Goal: Task Accomplishment & Management: Manage account settings

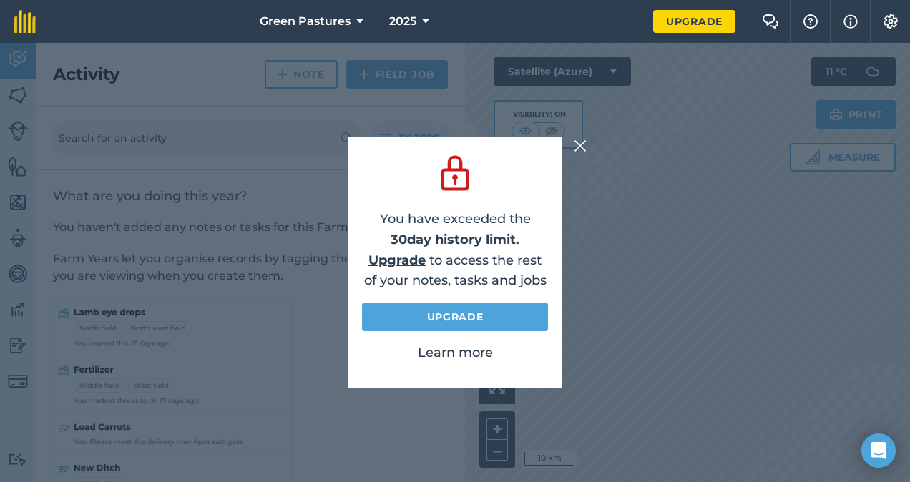
click at [580, 145] on img at bounding box center [580, 145] width 13 height 17
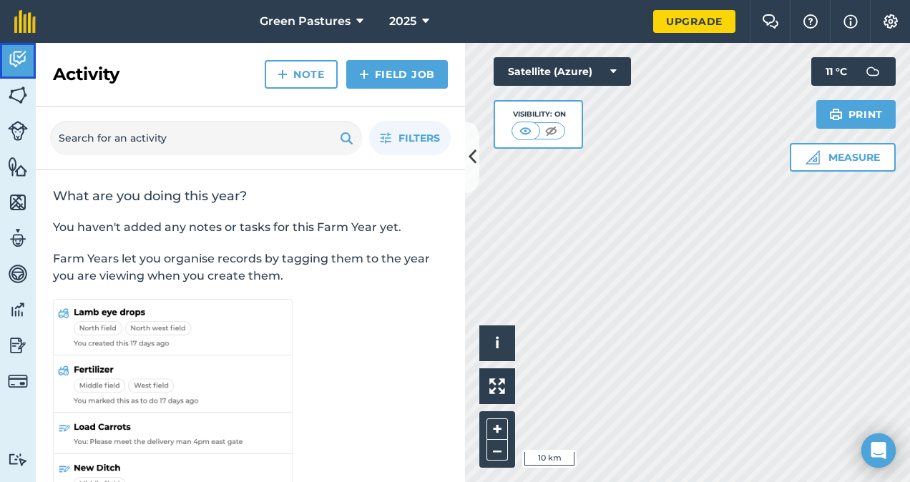
click at [25, 60] on img at bounding box center [18, 59] width 20 height 21
click at [475, 159] on icon at bounding box center [473, 157] width 8 height 25
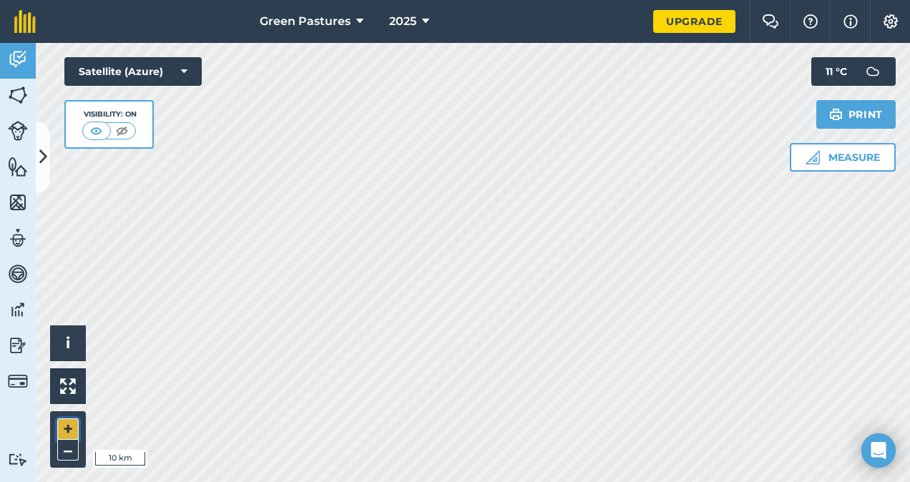
click at [66, 427] on button "+" at bounding box center [67, 429] width 21 height 21
click at [67, 427] on button "+" at bounding box center [67, 429] width 21 height 21
click at [66, 430] on button "+" at bounding box center [67, 429] width 21 height 21
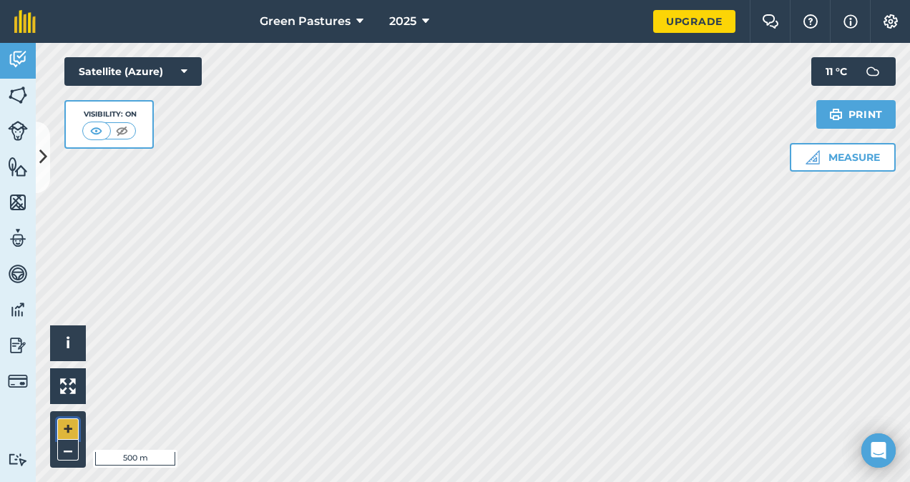
click at [66, 430] on button "+" at bounding box center [67, 429] width 21 height 21
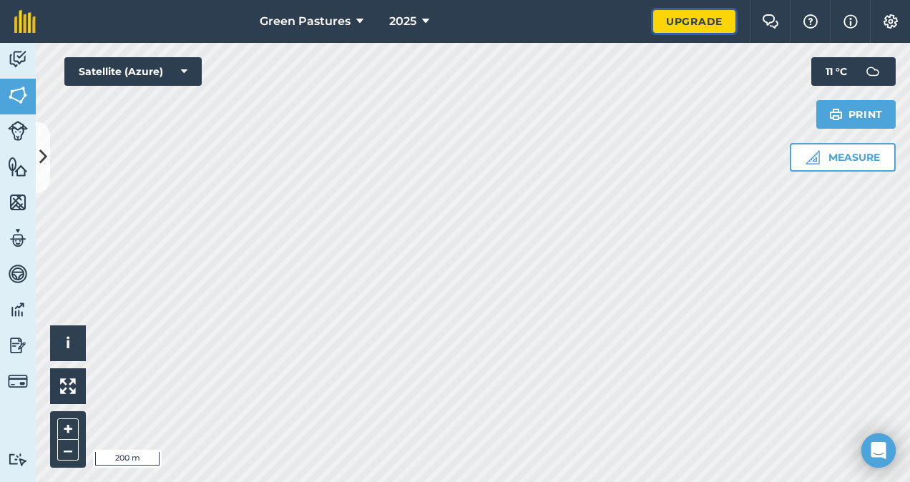
click at [708, 19] on link "Upgrade" at bounding box center [695, 21] width 82 height 23
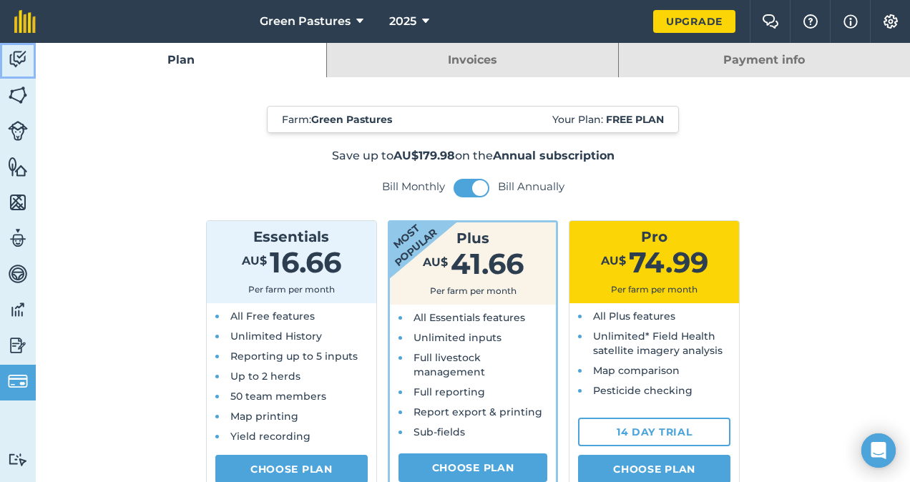
click at [16, 54] on img at bounding box center [18, 59] width 20 height 21
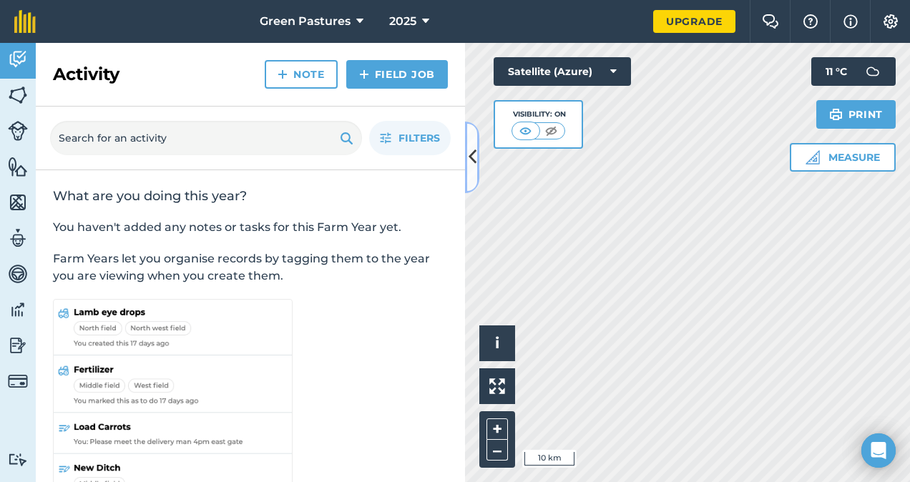
click at [477, 160] on button at bounding box center [472, 158] width 14 height 72
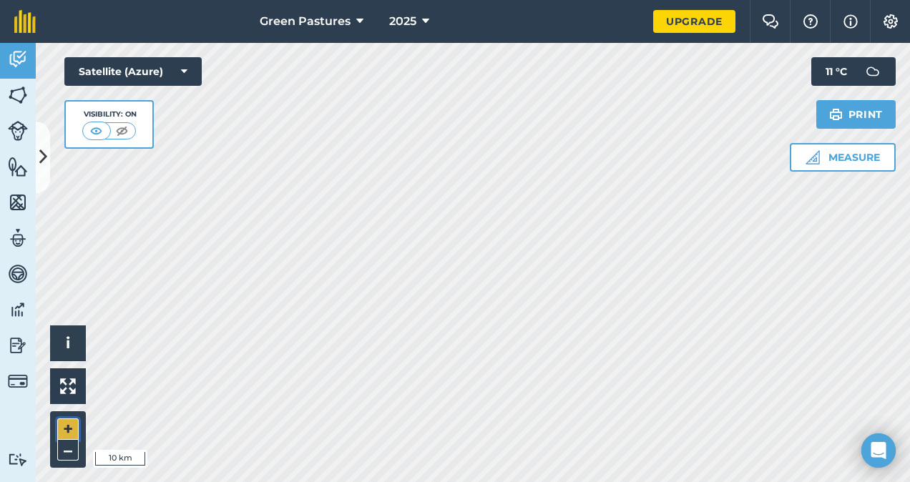
click at [64, 426] on button "+" at bounding box center [67, 429] width 21 height 21
click at [1, 268] on div "Activity Fields Livestock Features Maps Team Vehicles Data Reporting Billing Tu…" at bounding box center [455, 262] width 910 height 439
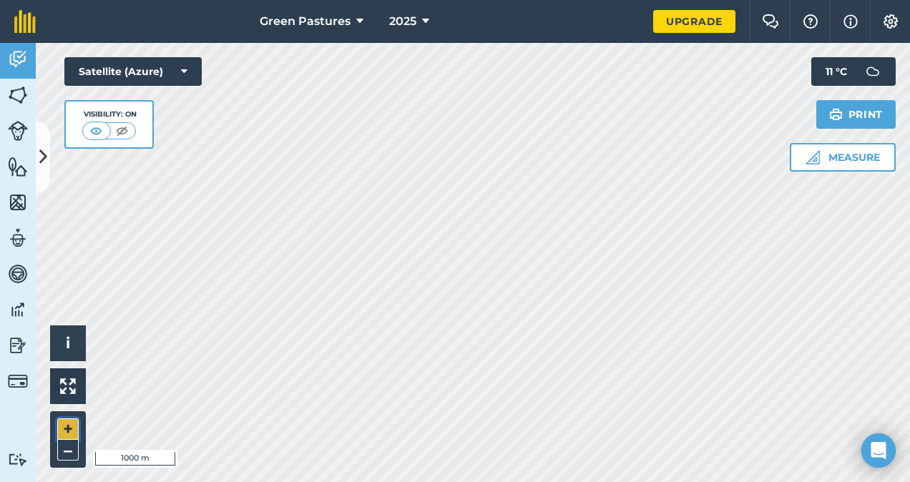
click at [71, 429] on button "+" at bounding box center [67, 429] width 21 height 21
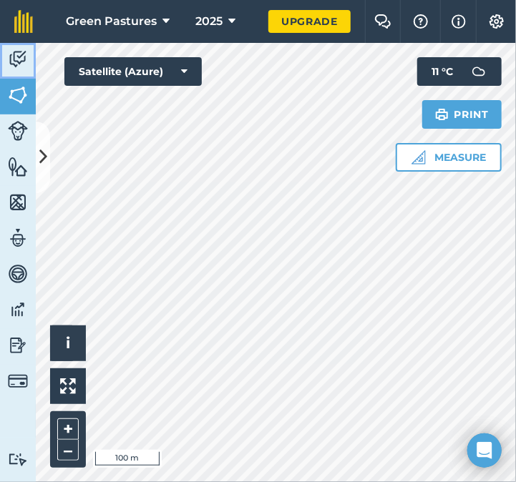
click at [20, 58] on img at bounding box center [18, 59] width 20 height 21
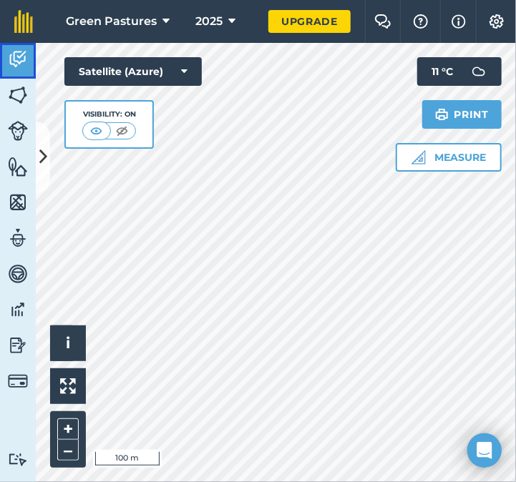
click at [20, 58] on img at bounding box center [18, 59] width 20 height 21
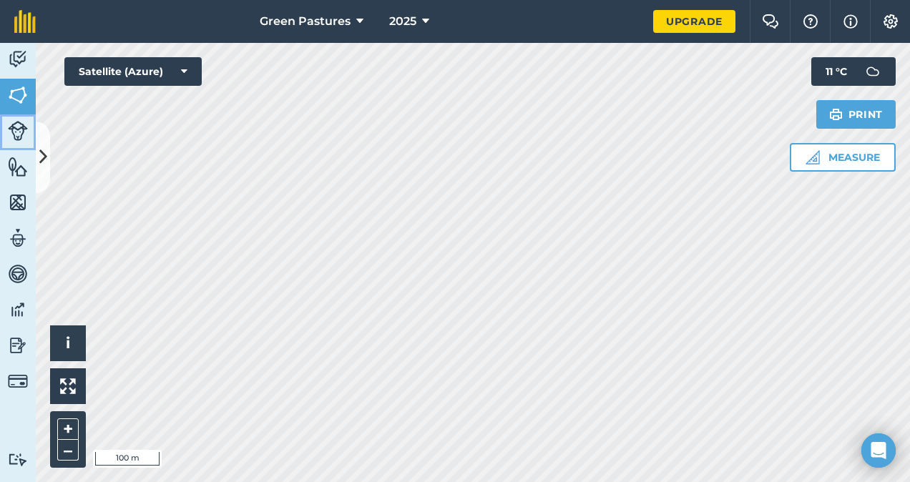
click at [14, 132] on img at bounding box center [18, 131] width 20 height 20
click at [46, 153] on icon at bounding box center [43, 157] width 8 height 25
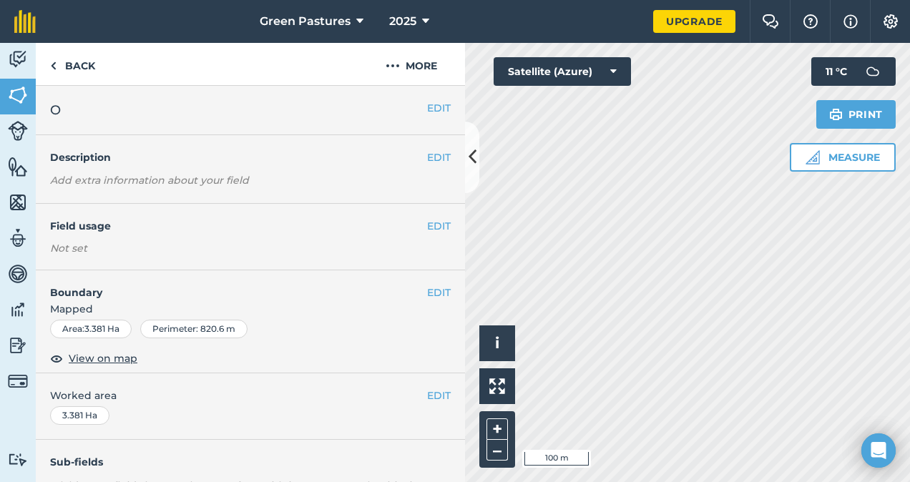
click at [300, 99] on div "EDIT O" at bounding box center [250, 110] width 429 height 49
click at [427, 112] on button "EDIT" at bounding box center [439, 108] width 24 height 16
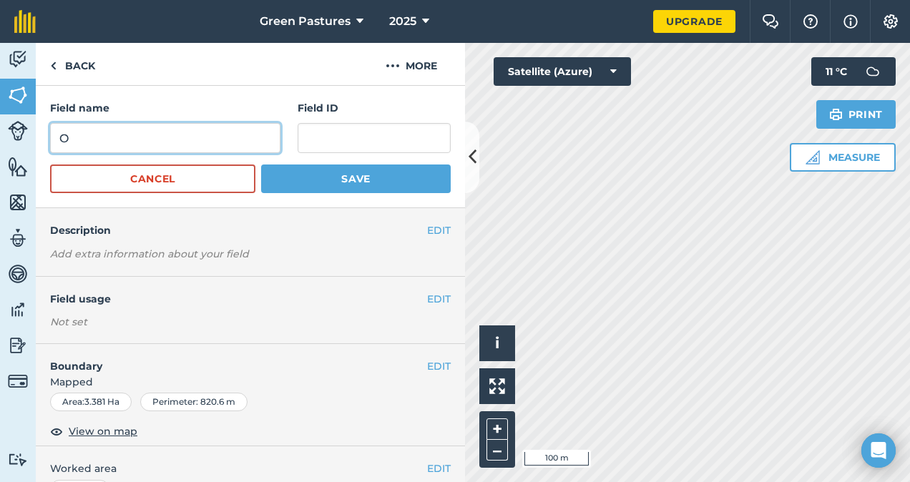
click at [188, 137] on input "O" at bounding box center [165, 138] width 230 height 30
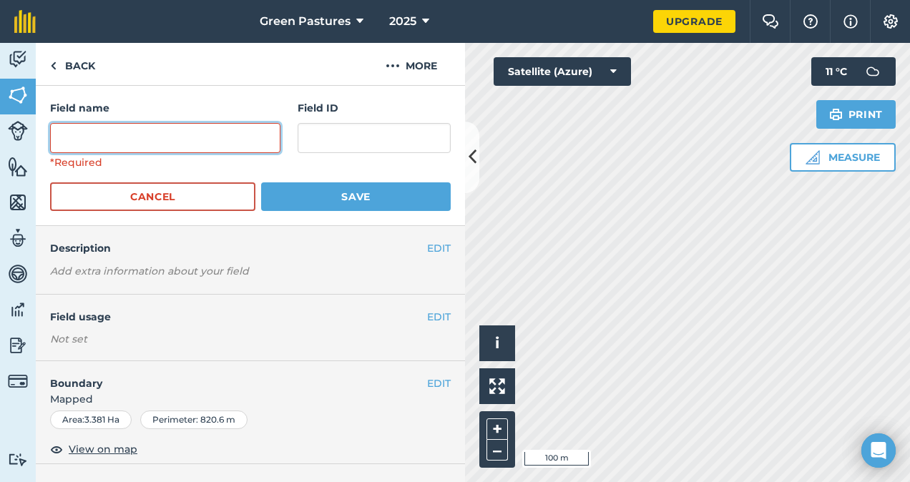
type input "1"
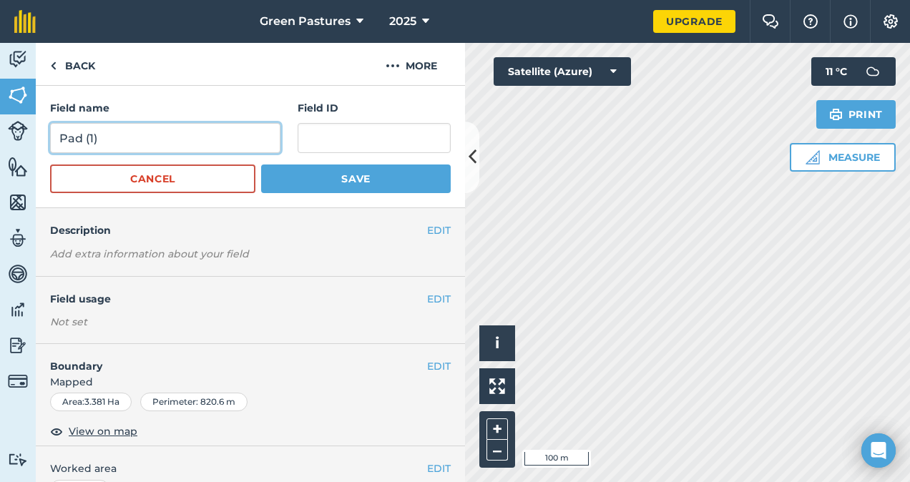
type input "Pad (1)"
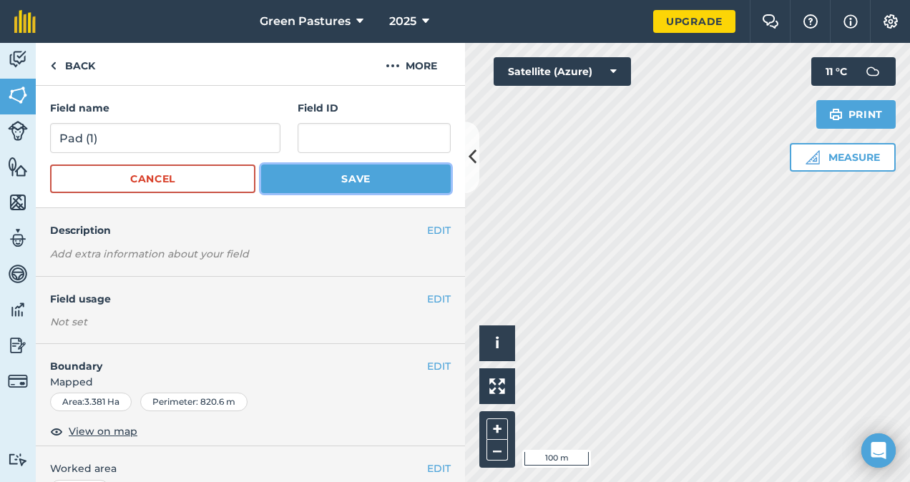
click at [332, 180] on button "Save" at bounding box center [356, 179] width 190 height 29
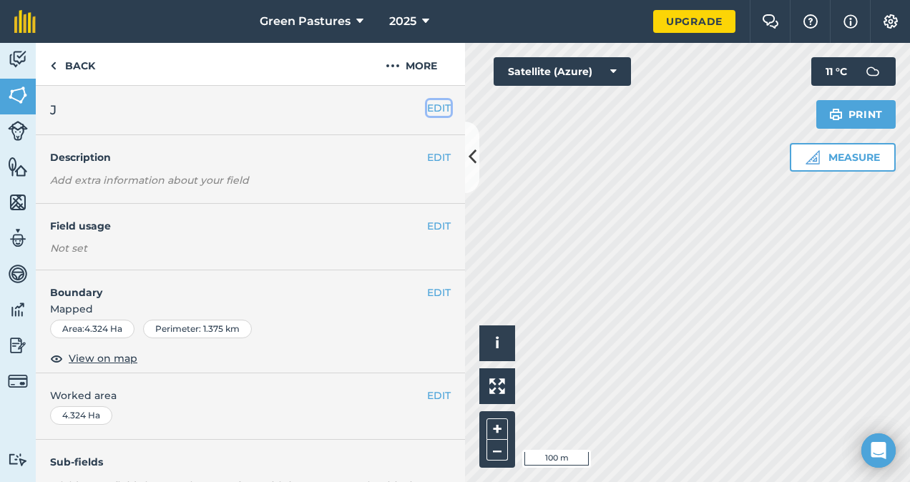
click at [427, 106] on button "EDIT" at bounding box center [439, 108] width 24 height 16
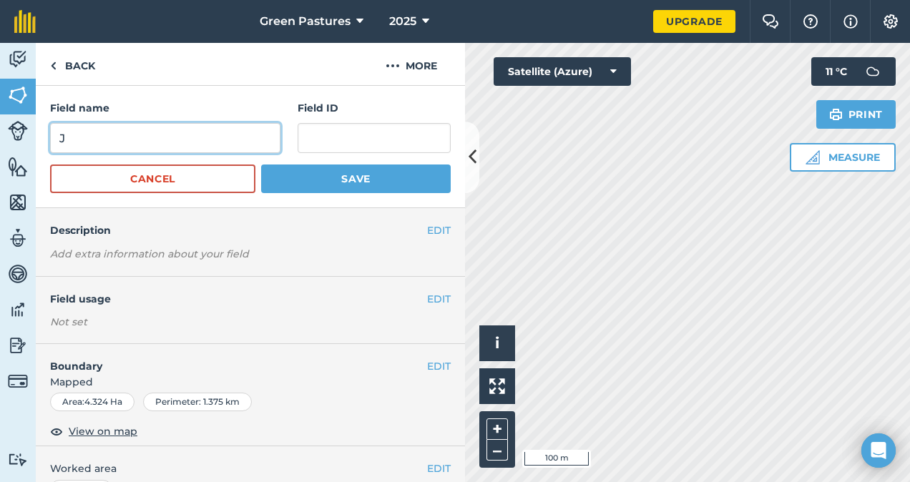
click at [194, 147] on input "J" at bounding box center [165, 138] width 230 height 30
type input "Pad (2/3)"
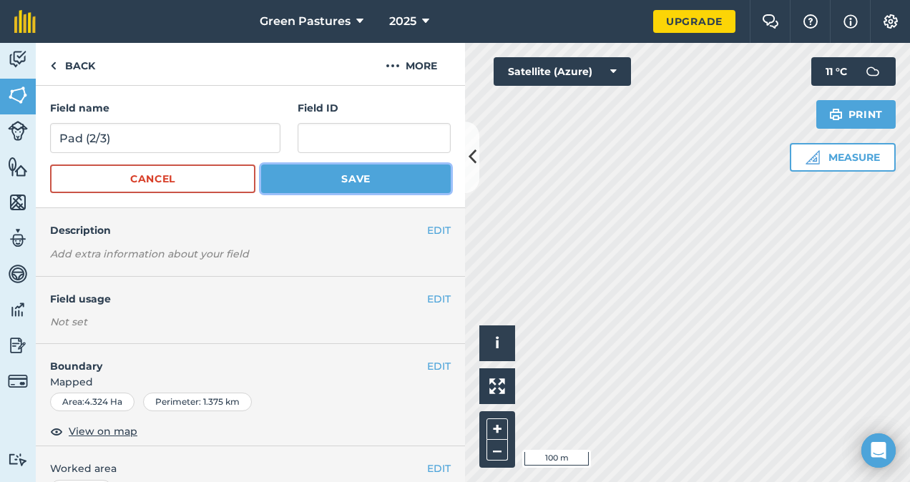
click at [319, 185] on button "Save" at bounding box center [356, 179] width 190 height 29
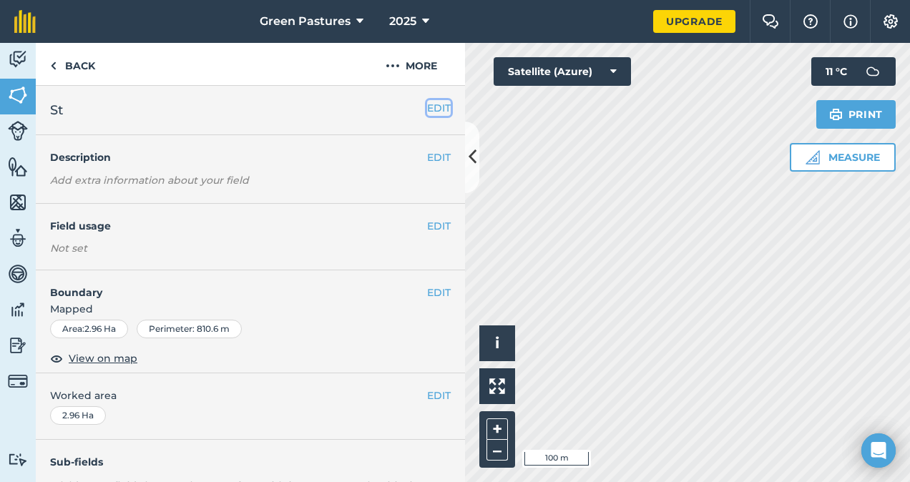
click at [429, 110] on button "EDIT" at bounding box center [439, 108] width 24 height 16
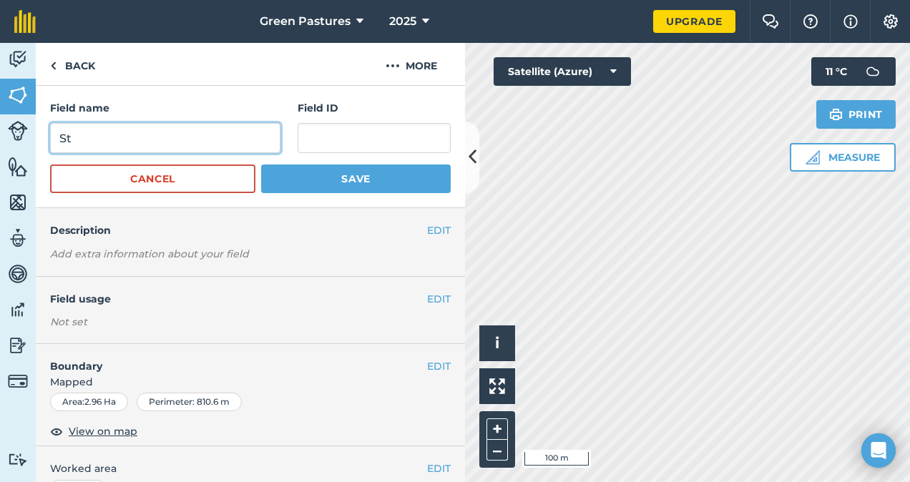
click at [245, 142] on input "St" at bounding box center [165, 138] width 230 height 30
type input "S"
type input "Pad (4)"
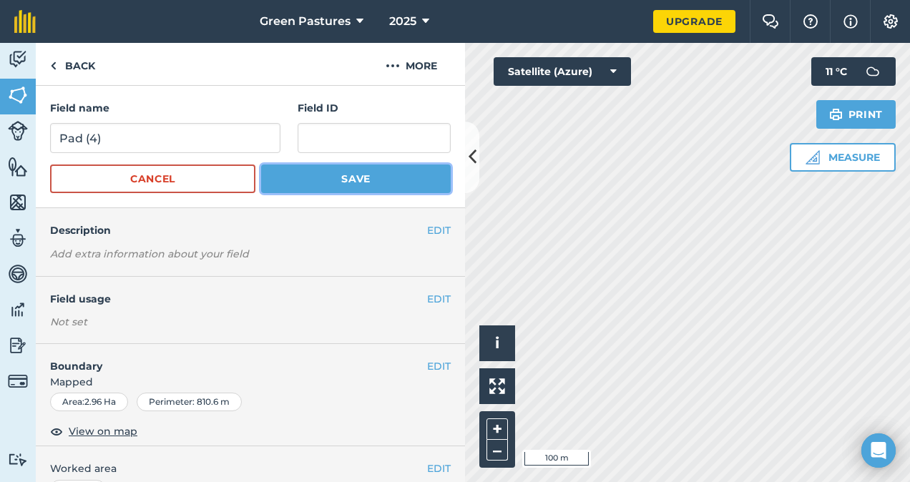
click at [323, 178] on button "Save" at bounding box center [356, 179] width 190 height 29
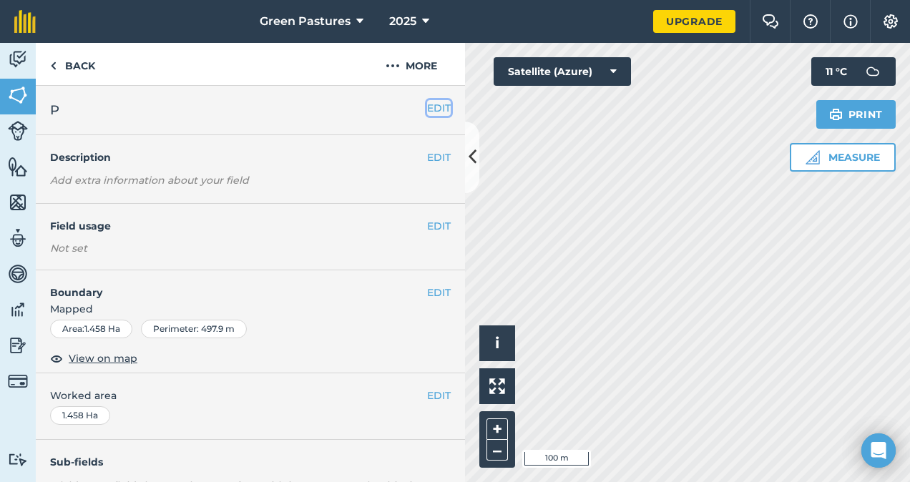
click at [427, 106] on button "EDIT" at bounding box center [439, 108] width 24 height 16
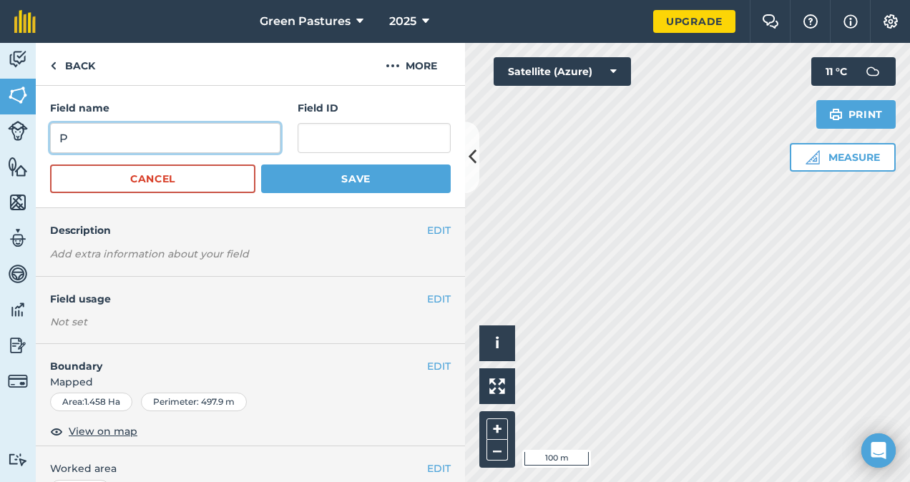
click at [229, 135] on input "P" at bounding box center [165, 138] width 230 height 30
type input "Pad (5)"
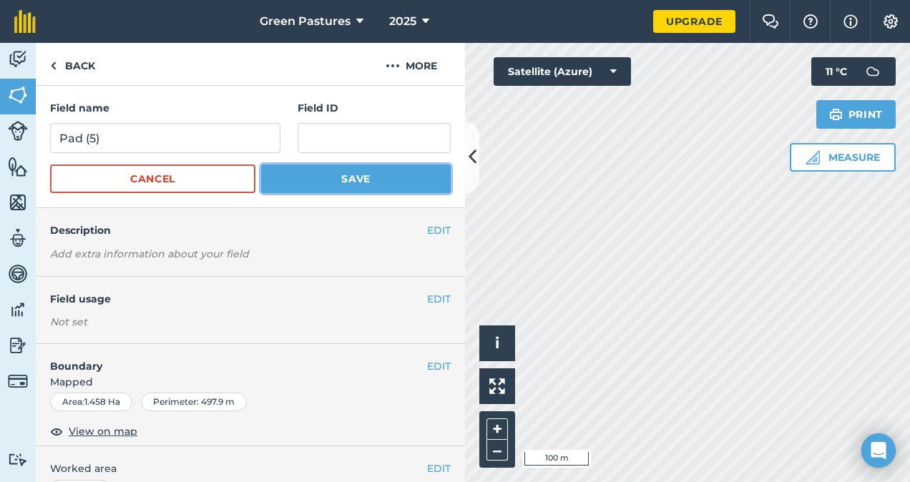
click at [314, 176] on button "Save" at bounding box center [356, 179] width 190 height 29
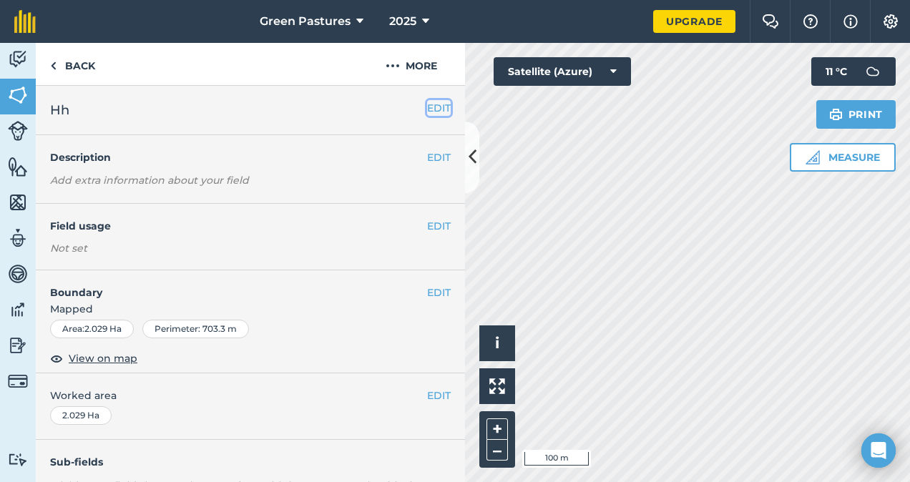
click at [427, 105] on button "EDIT" at bounding box center [439, 108] width 24 height 16
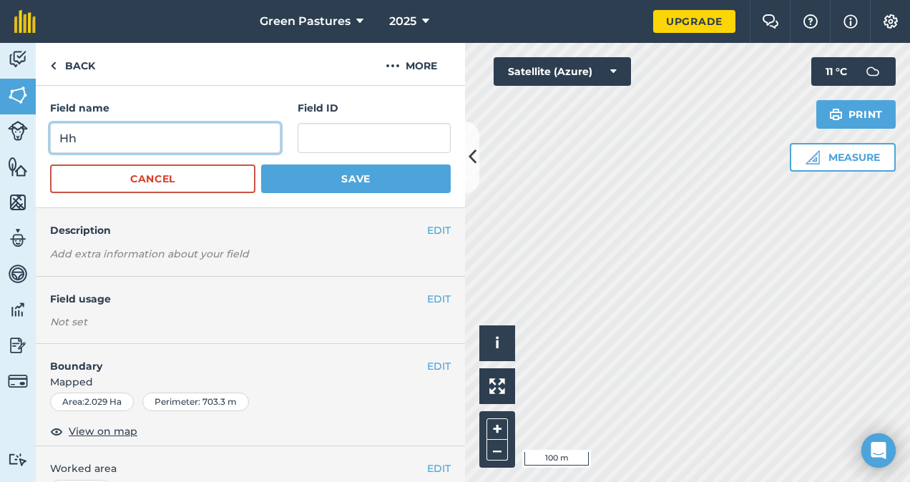
type input "H"
type input "Pad (6)"
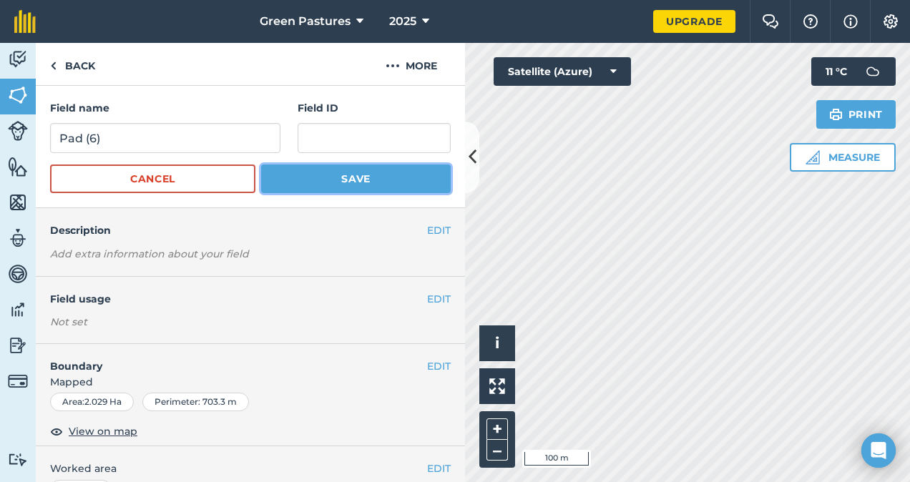
click at [296, 182] on button "Save" at bounding box center [356, 179] width 190 height 29
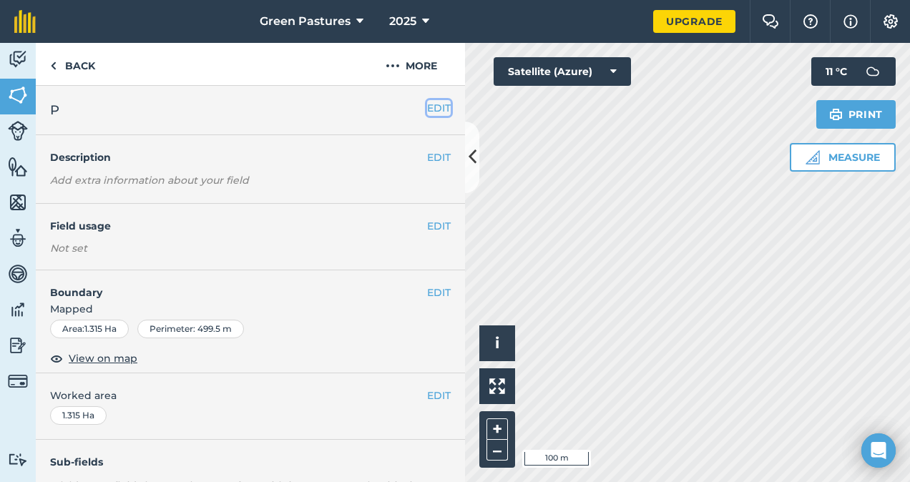
click at [433, 108] on button "EDIT" at bounding box center [439, 108] width 24 height 16
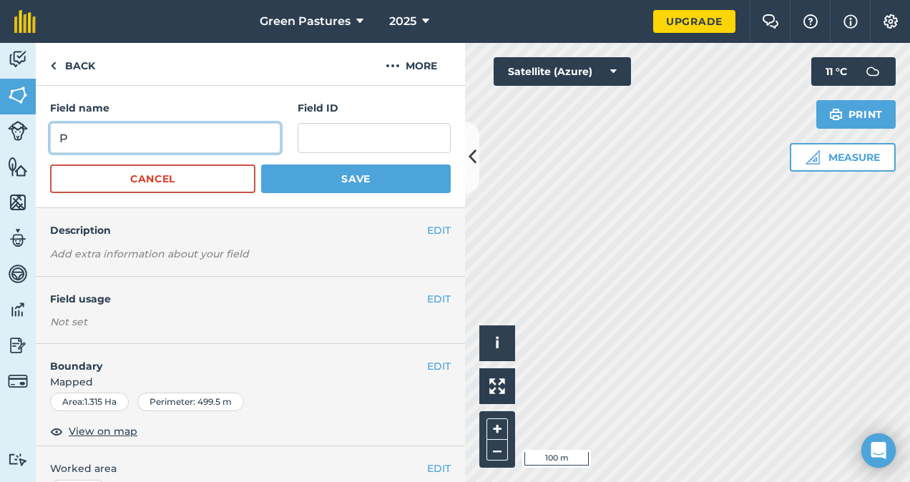
click at [241, 139] on input "P" at bounding box center [165, 138] width 230 height 30
type input "Pad (7)"
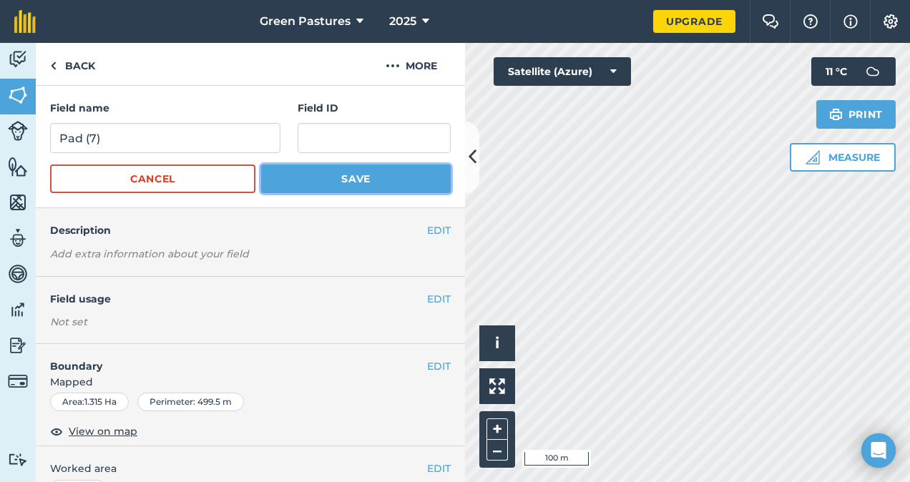
click at [326, 186] on button "Save" at bounding box center [356, 179] width 190 height 29
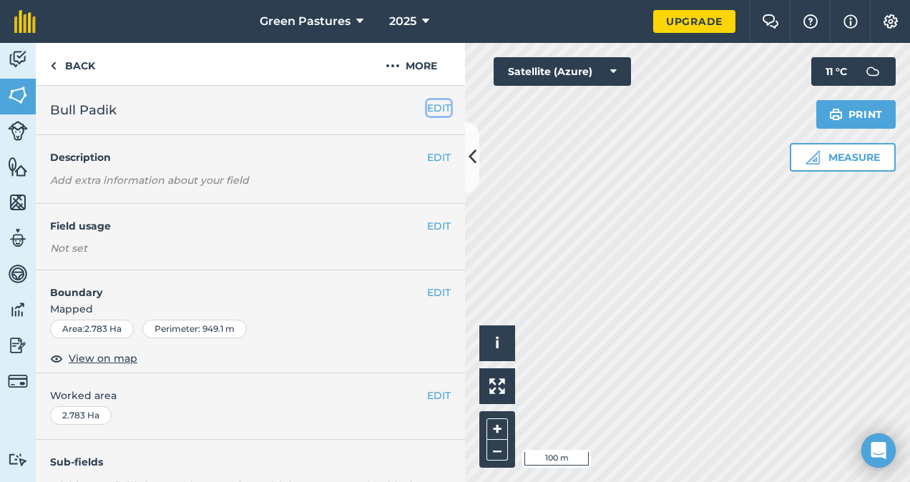
click at [427, 108] on button "EDIT" at bounding box center [439, 108] width 24 height 16
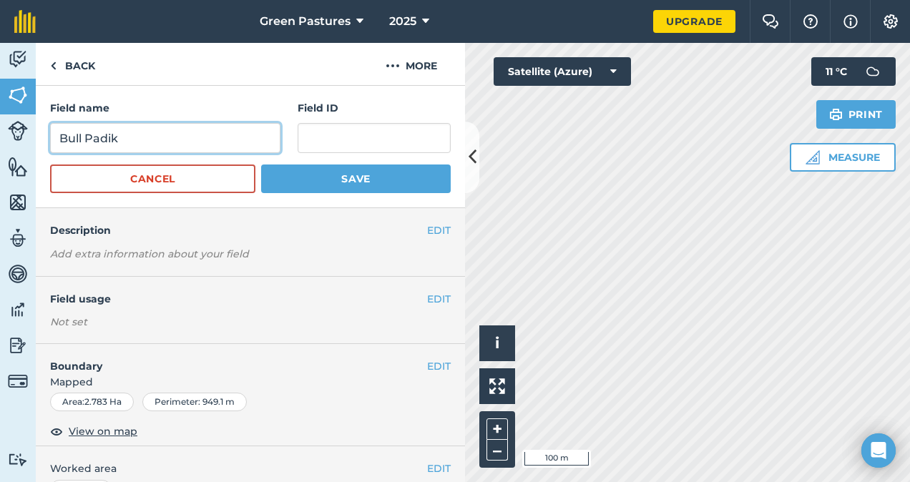
click at [235, 136] on input "Bull Padik" at bounding box center [165, 138] width 230 height 30
type input "B"
click at [145, 145] on input "Pad (" at bounding box center [165, 138] width 230 height 30
type input "Pad (8/9)"
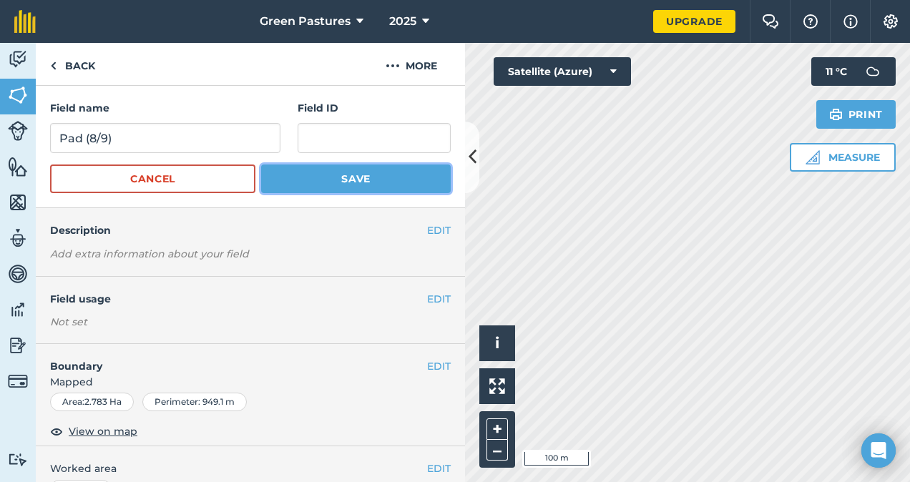
click at [311, 180] on button "Save" at bounding box center [356, 179] width 190 height 29
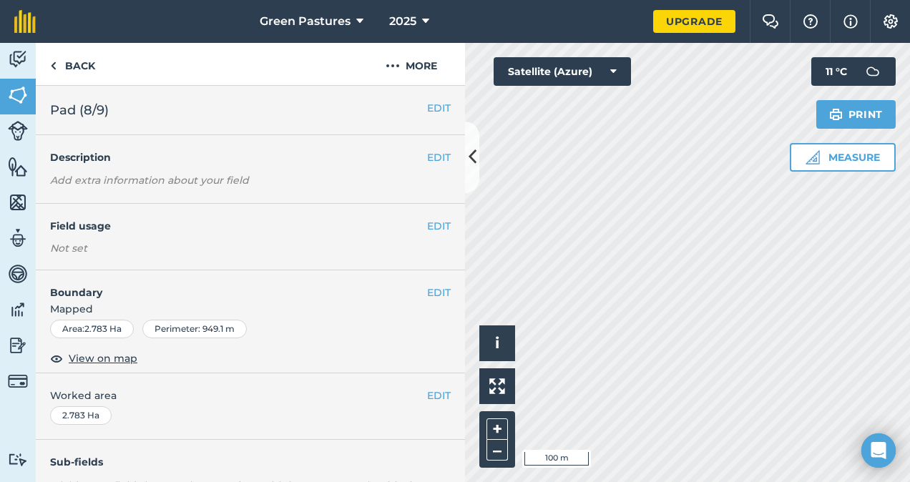
click at [862, 138] on div "Hello i © 2025 TomTom, Microsoft 100 m + – Satellite (Azure) Measure Print 11 °…" at bounding box center [687, 262] width 445 height 439
click at [428, 109] on button "EDIT" at bounding box center [439, 108] width 24 height 16
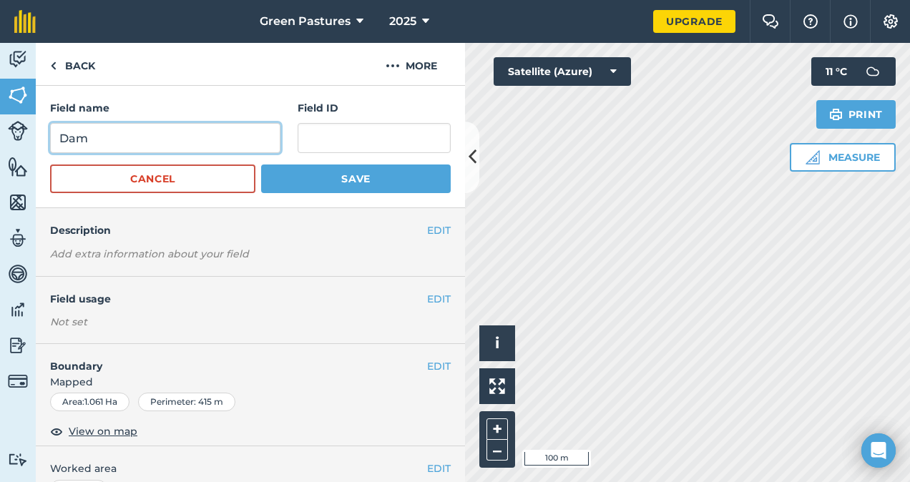
click at [233, 129] on input "Dam" at bounding box center [165, 138] width 230 height 30
type input "D"
type input "Pad (10)"
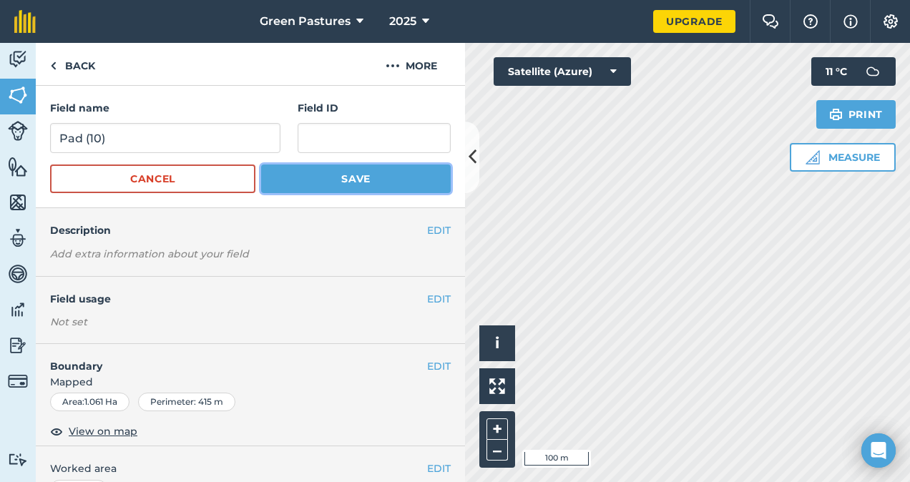
click at [356, 182] on button "Save" at bounding box center [356, 179] width 190 height 29
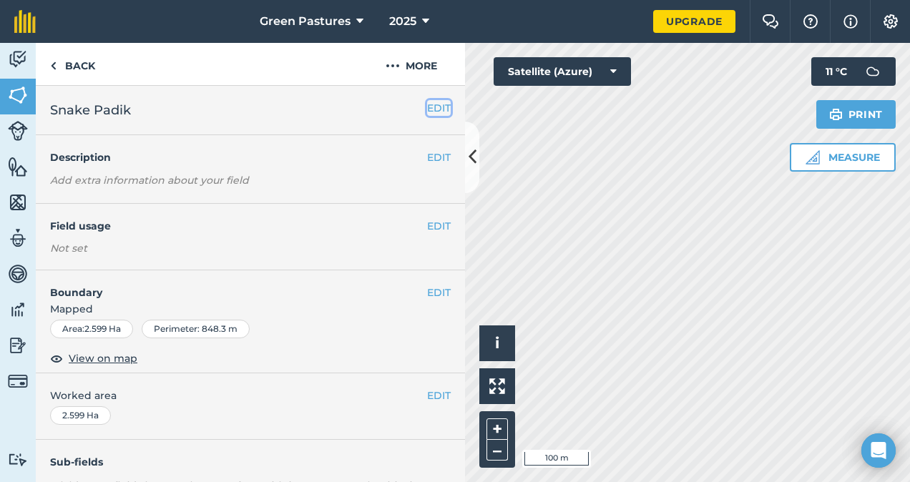
click at [428, 111] on button "EDIT" at bounding box center [439, 108] width 24 height 16
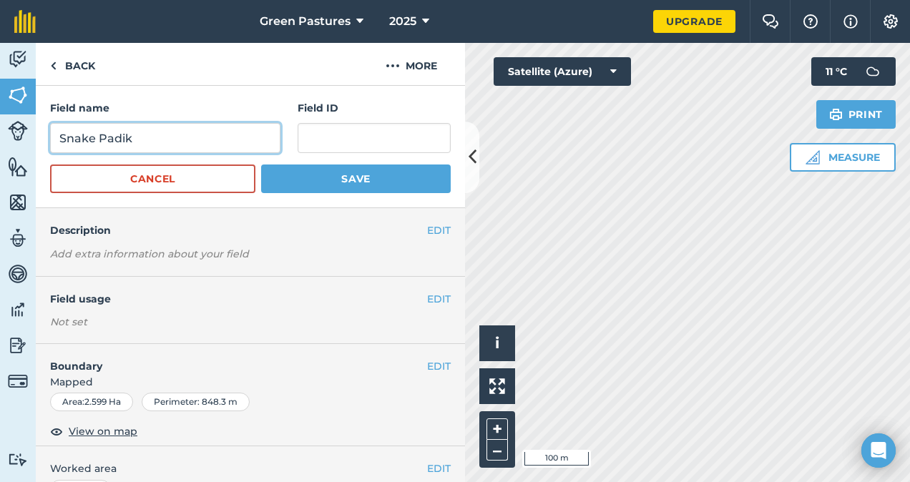
click at [185, 138] on input "Snake Padik" at bounding box center [165, 138] width 230 height 30
type input "S"
type input "Pad (11)"
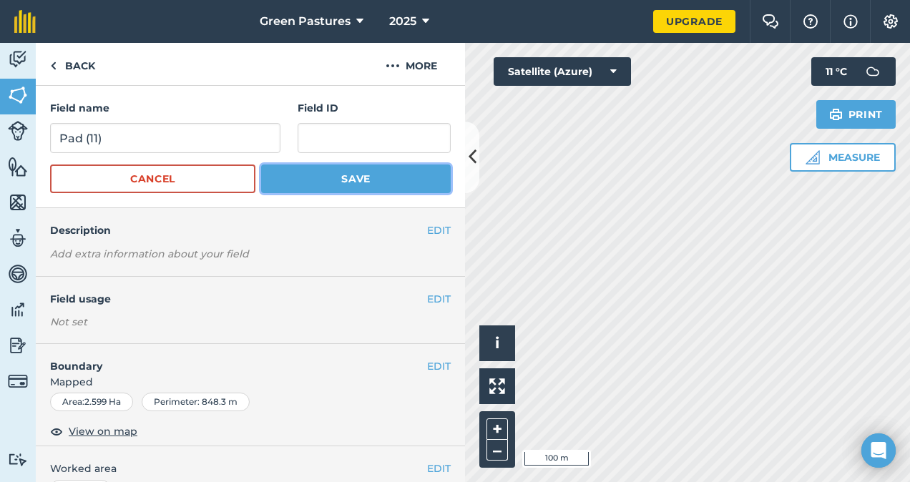
click at [319, 179] on button "Save" at bounding box center [356, 179] width 190 height 29
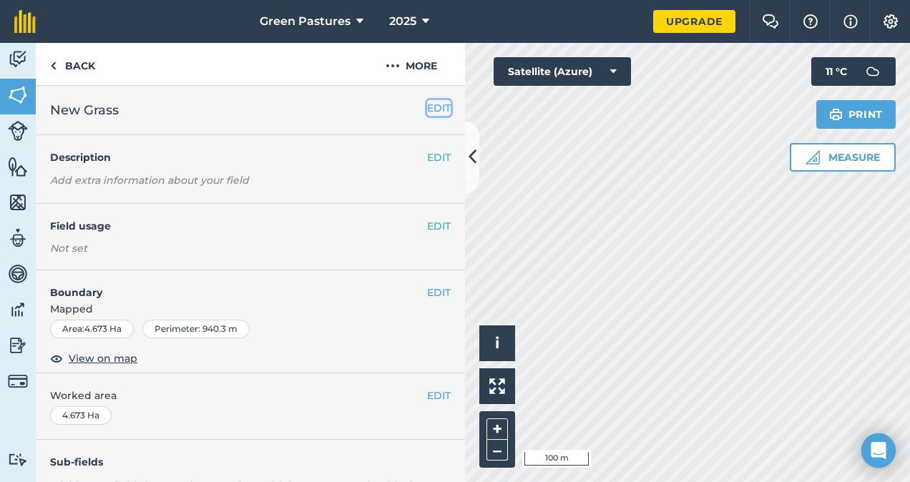
click at [430, 109] on button "EDIT" at bounding box center [439, 108] width 24 height 16
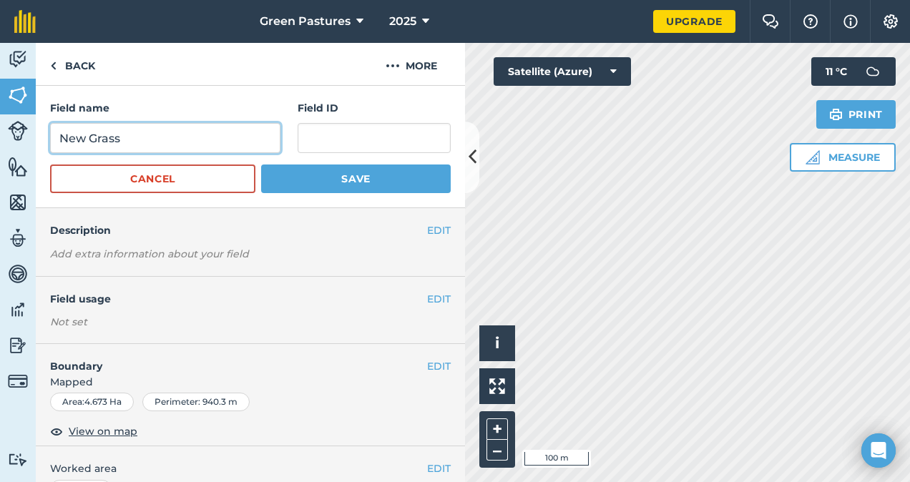
click at [238, 130] on input "New Grass" at bounding box center [165, 138] width 230 height 30
type input "N"
type input "Pad (12/13)"
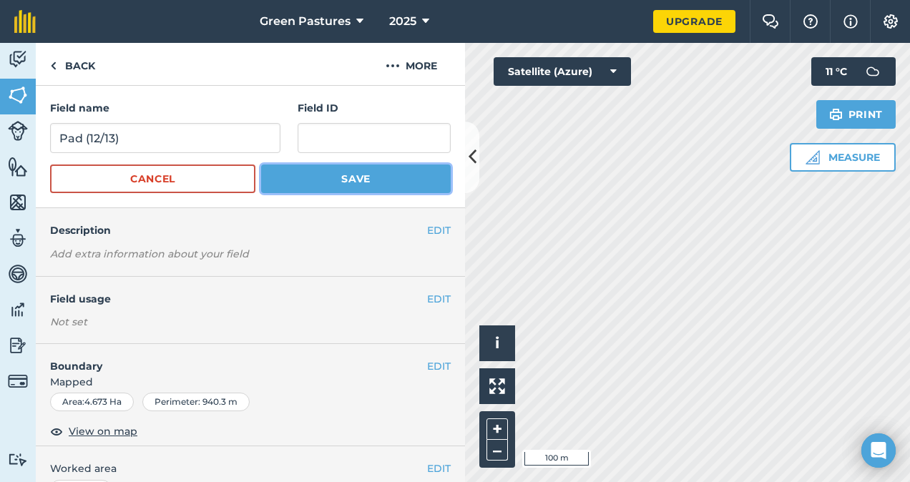
click at [333, 178] on button "Save" at bounding box center [356, 179] width 190 height 29
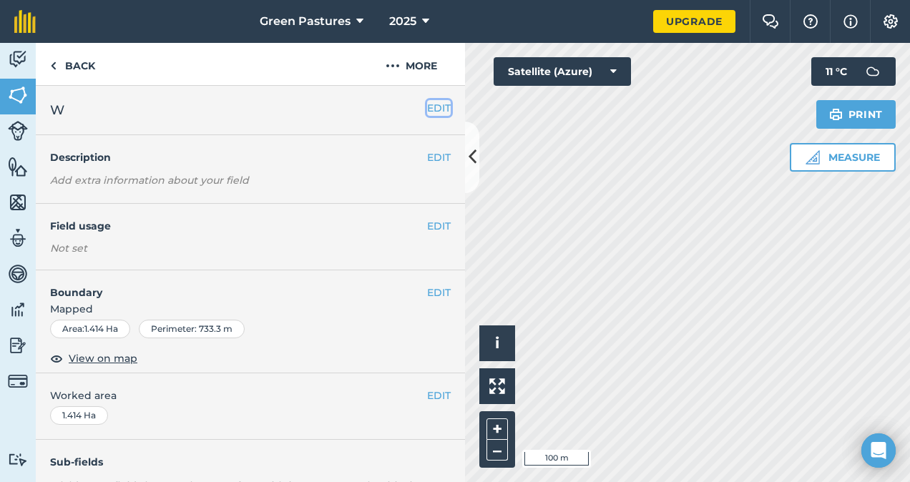
click at [433, 105] on button "EDIT" at bounding box center [439, 108] width 24 height 16
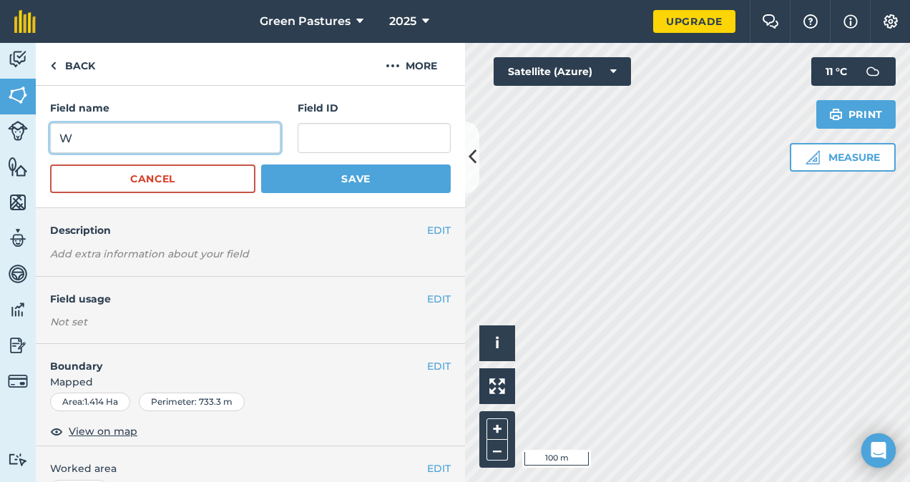
click at [224, 143] on input "W" at bounding box center [165, 138] width 230 height 30
type input "Pad (14)"
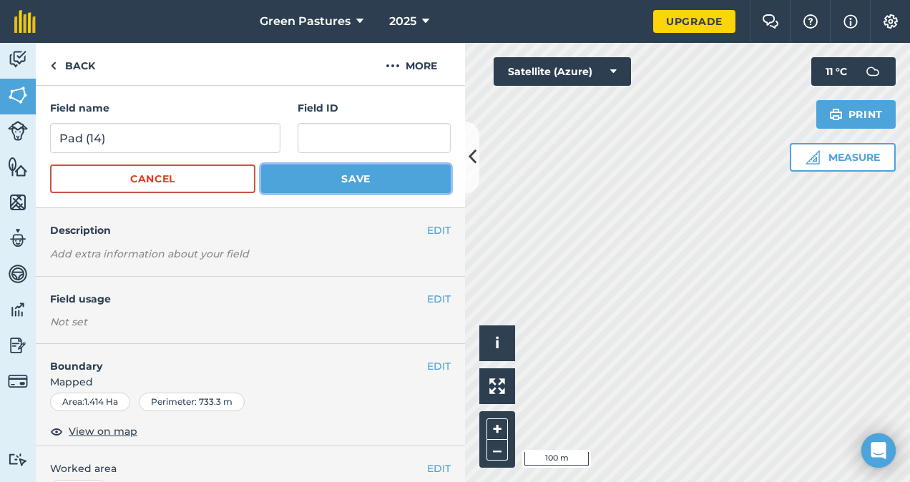
click at [328, 183] on button "Save" at bounding box center [356, 179] width 190 height 29
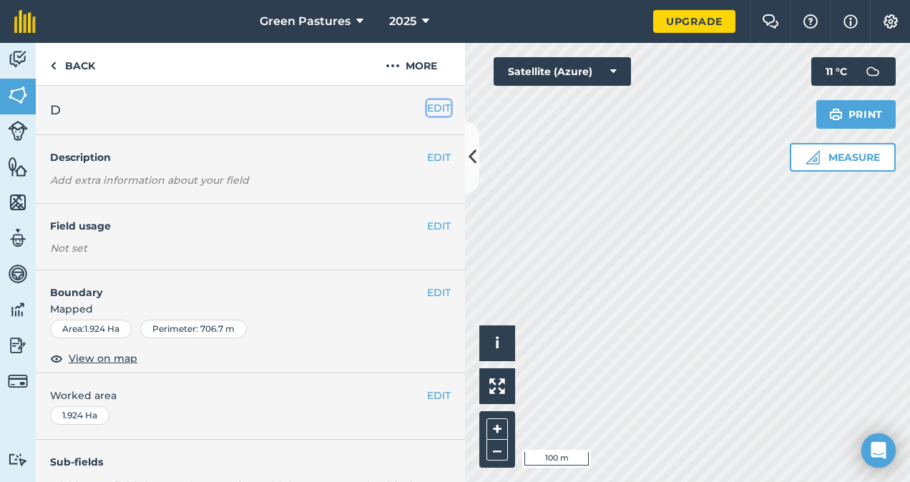
click at [436, 110] on button "EDIT" at bounding box center [439, 108] width 24 height 16
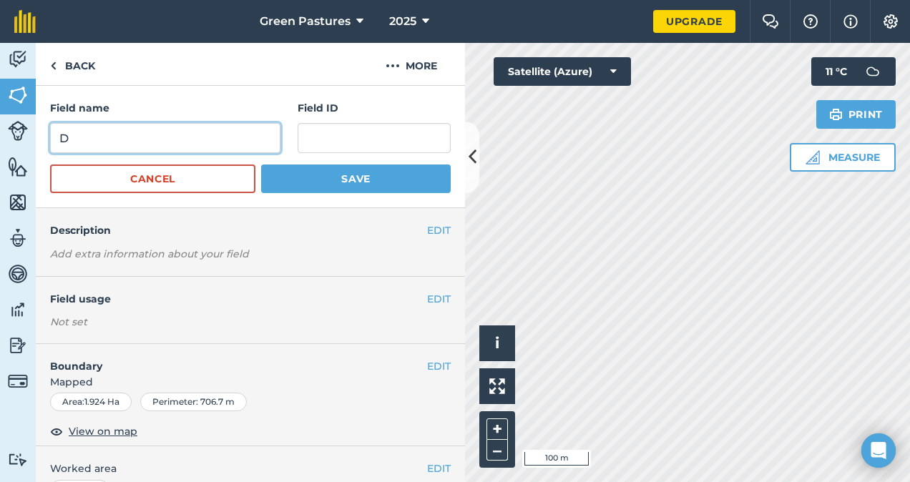
click at [196, 144] on input "D" at bounding box center [165, 138] width 230 height 30
type input "Pad(15)"
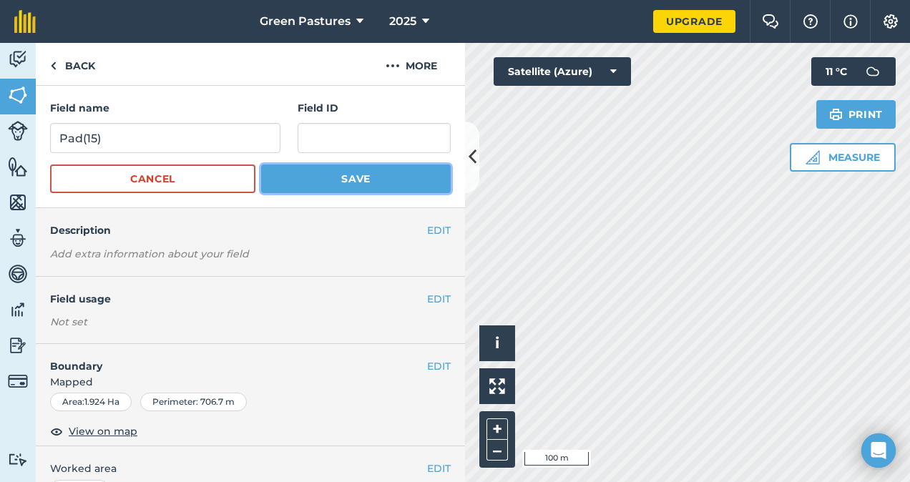
click at [301, 179] on button "Save" at bounding box center [356, 179] width 190 height 29
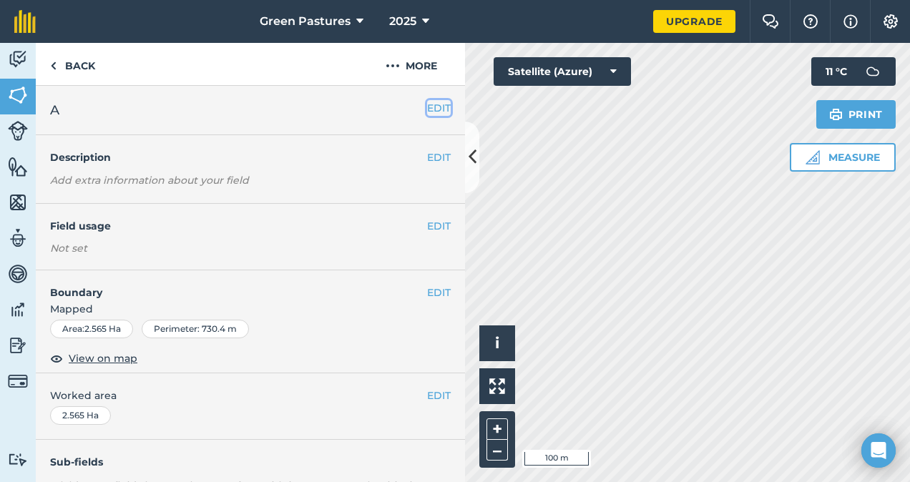
click at [431, 110] on button "EDIT" at bounding box center [439, 108] width 24 height 16
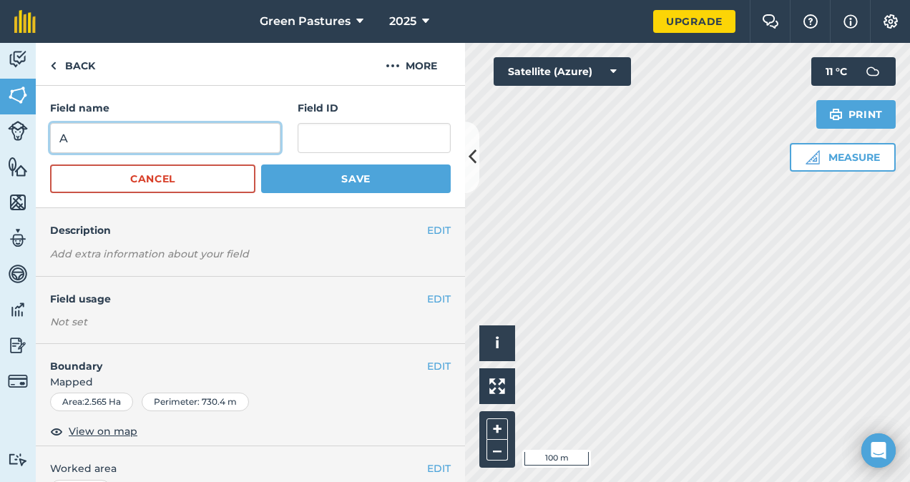
click at [253, 139] on input "A" at bounding box center [165, 138] width 230 height 30
type input "Pad (16)"
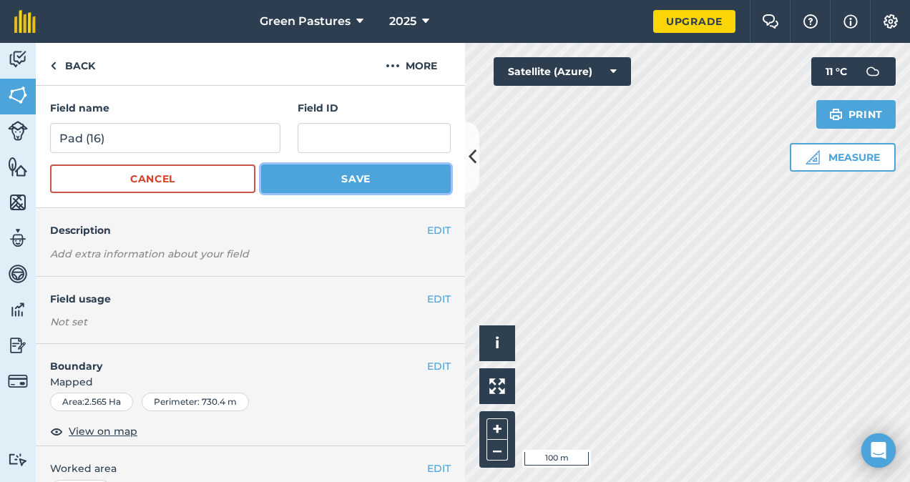
click at [328, 178] on button "Save" at bounding box center [356, 179] width 190 height 29
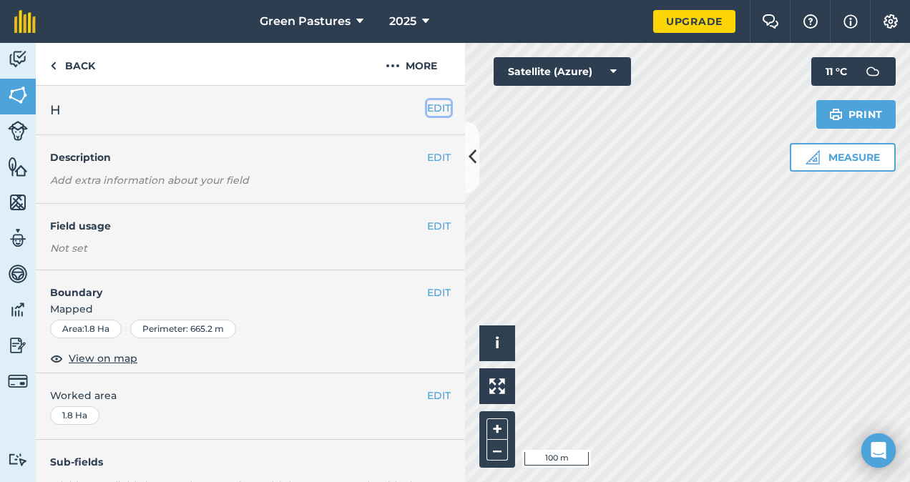
click at [427, 102] on button "EDIT" at bounding box center [439, 108] width 24 height 16
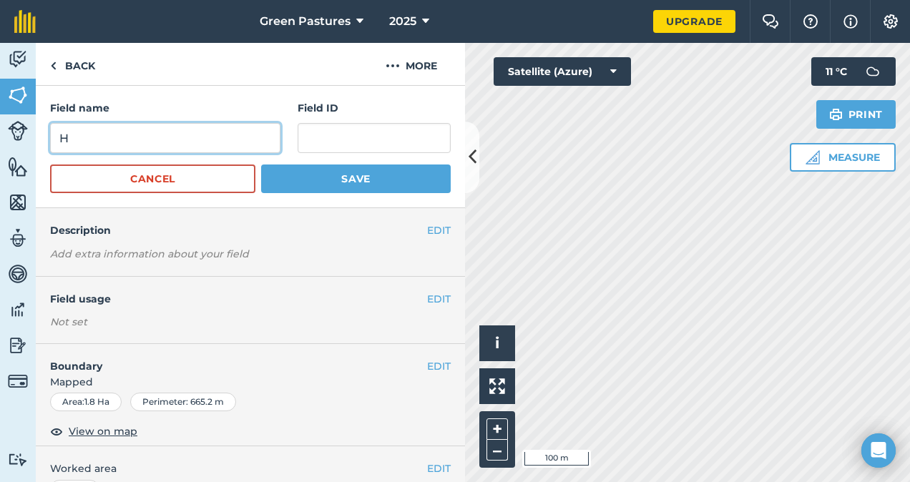
click at [241, 138] on input "H" at bounding box center [165, 138] width 230 height 30
type input "Pad (17)"
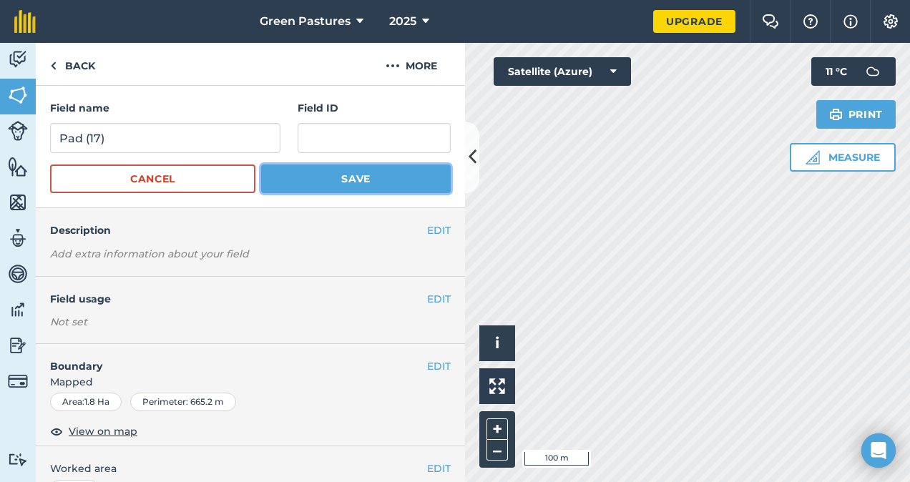
click at [335, 188] on button "Save" at bounding box center [356, 179] width 190 height 29
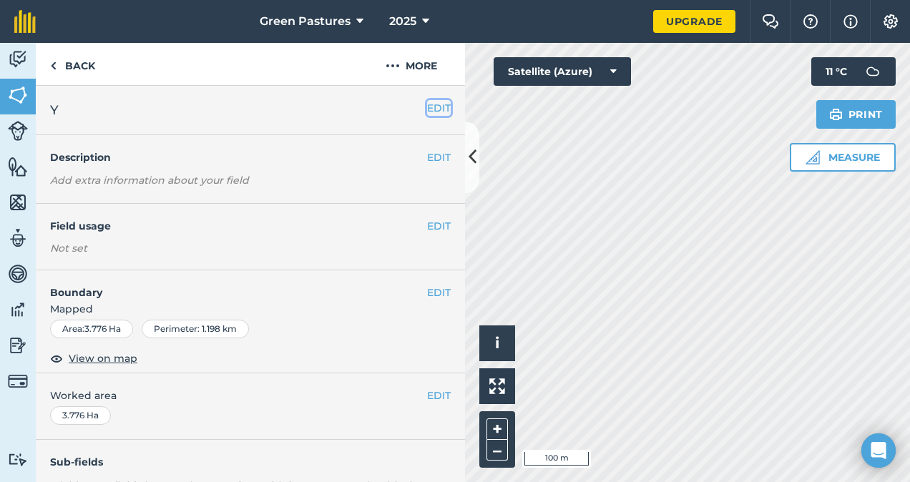
click at [427, 109] on button "EDIT" at bounding box center [439, 108] width 24 height 16
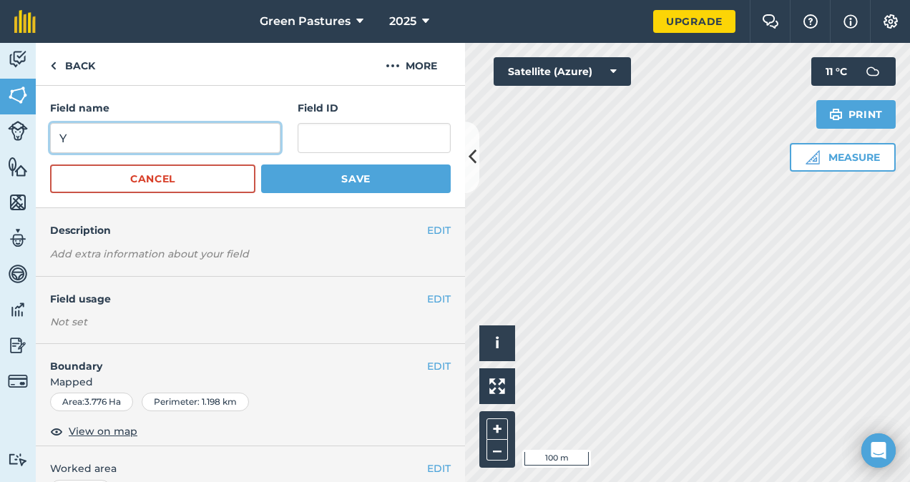
click at [255, 137] on input "Y" at bounding box center [165, 138] width 230 height 30
type input "Pad (18)"
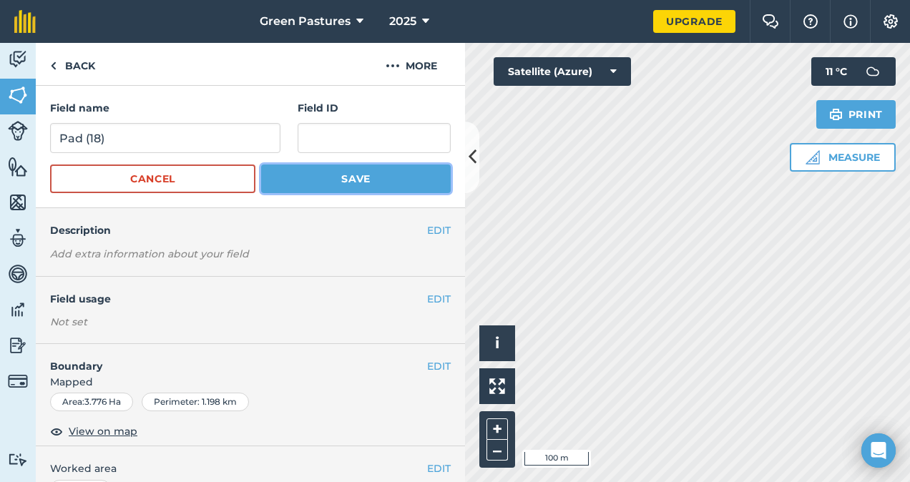
click at [325, 183] on button "Save" at bounding box center [356, 179] width 190 height 29
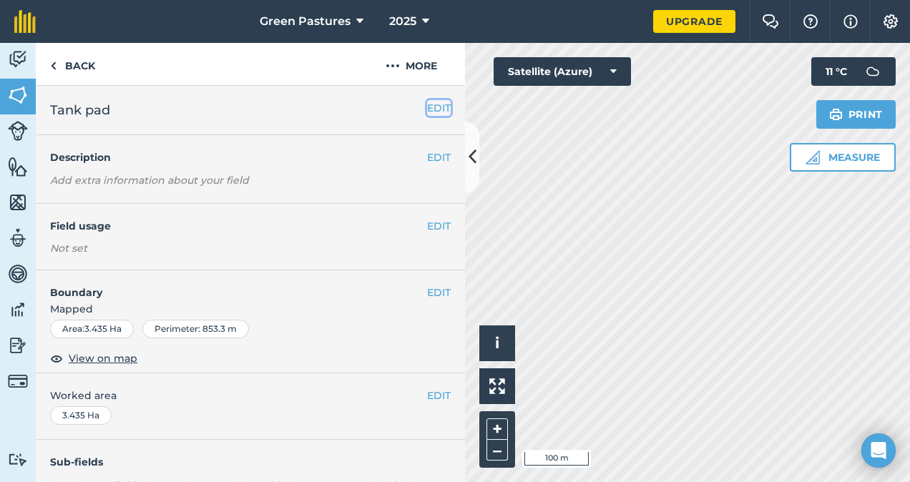
click at [428, 109] on button "EDIT" at bounding box center [439, 108] width 24 height 16
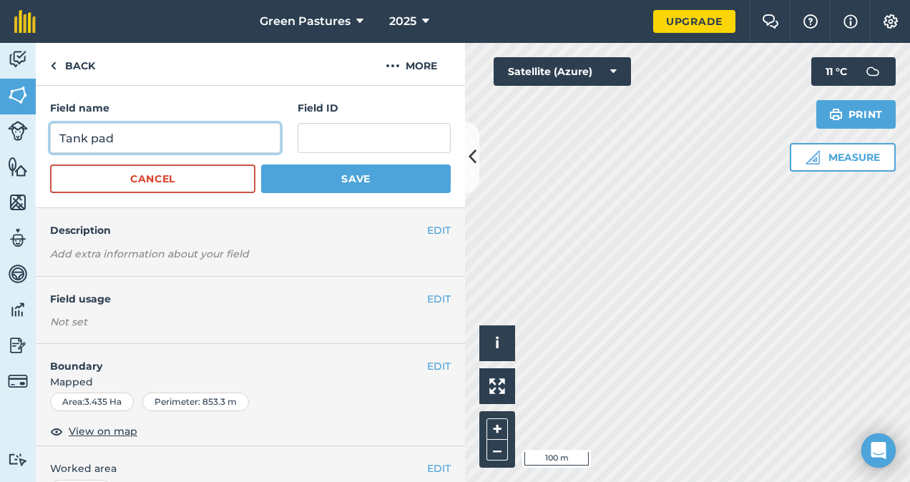
click at [251, 138] on input "Tank pad" at bounding box center [165, 138] width 230 height 30
type input "T"
type input "Pad (19)"
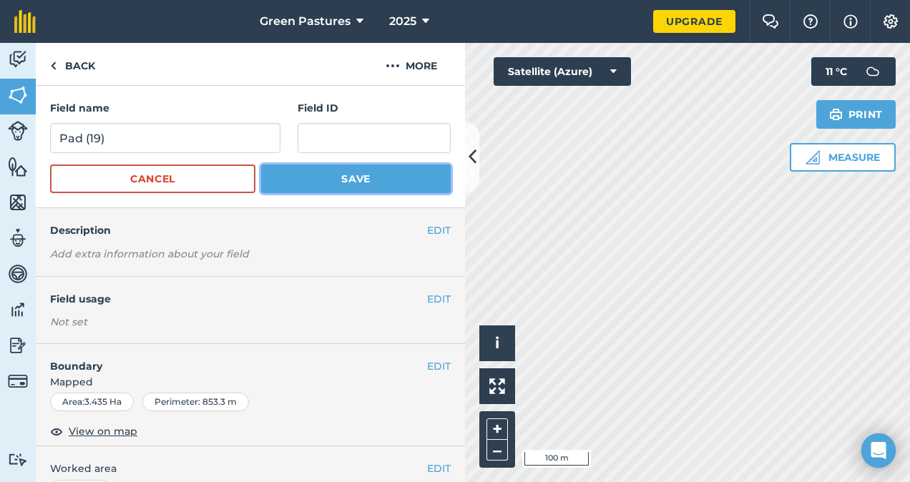
click at [344, 176] on button "Save" at bounding box center [356, 179] width 190 height 29
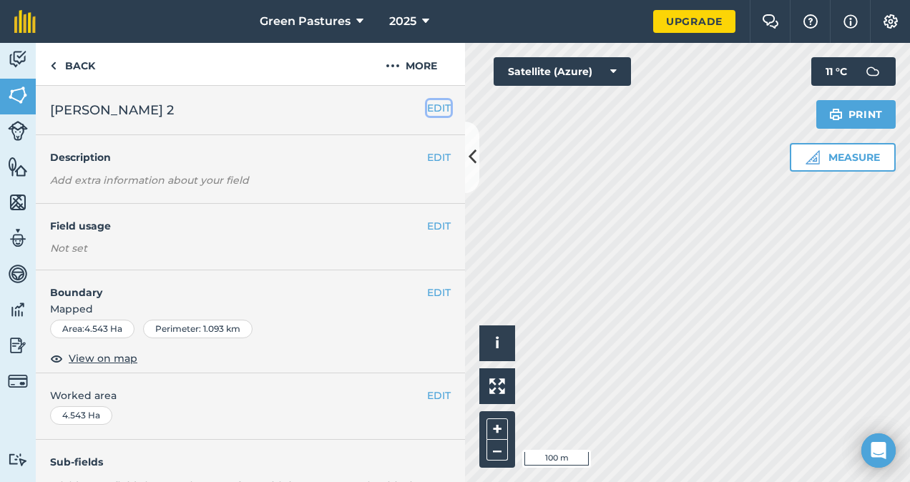
click at [427, 107] on button "EDIT" at bounding box center [439, 108] width 24 height 16
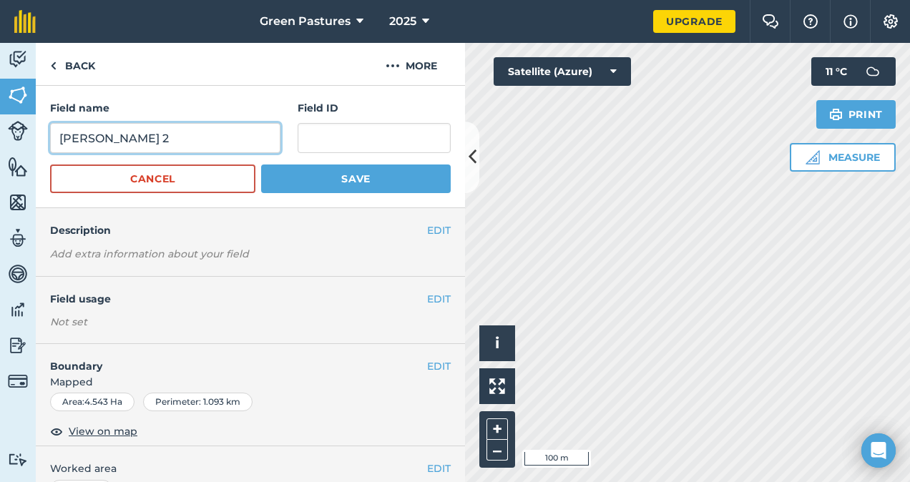
click at [216, 140] on input "[PERSON_NAME] 2" at bounding box center [165, 138] width 230 height 30
type input "A"
type input "Lease (20)"
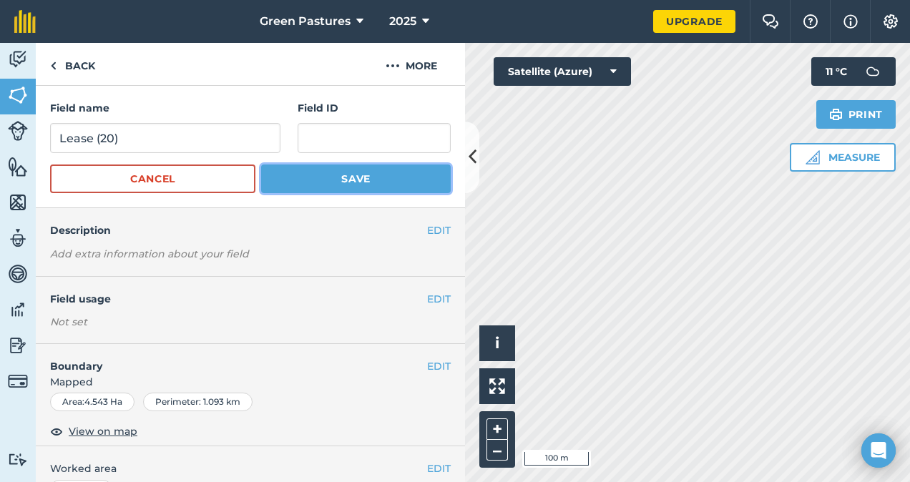
click at [308, 173] on button "Save" at bounding box center [356, 179] width 190 height 29
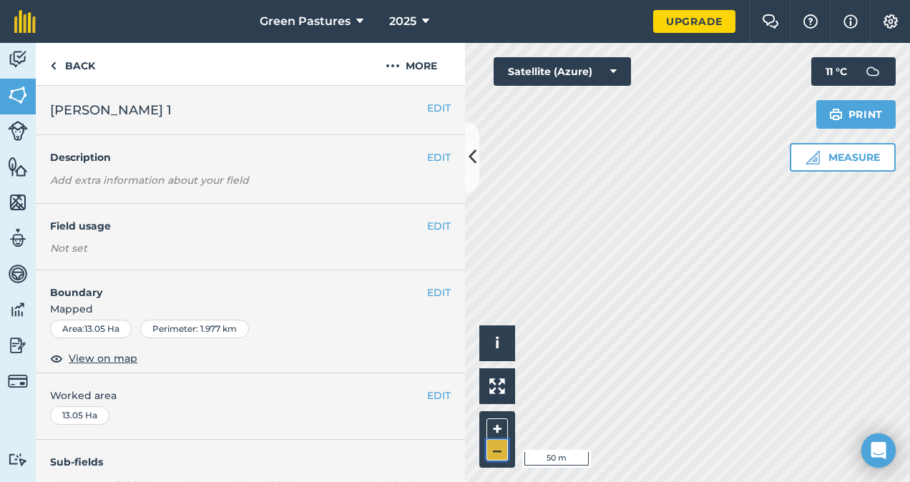
click at [499, 451] on button "–" at bounding box center [497, 450] width 21 height 21
click at [855, 159] on button "Measure" at bounding box center [843, 157] width 106 height 29
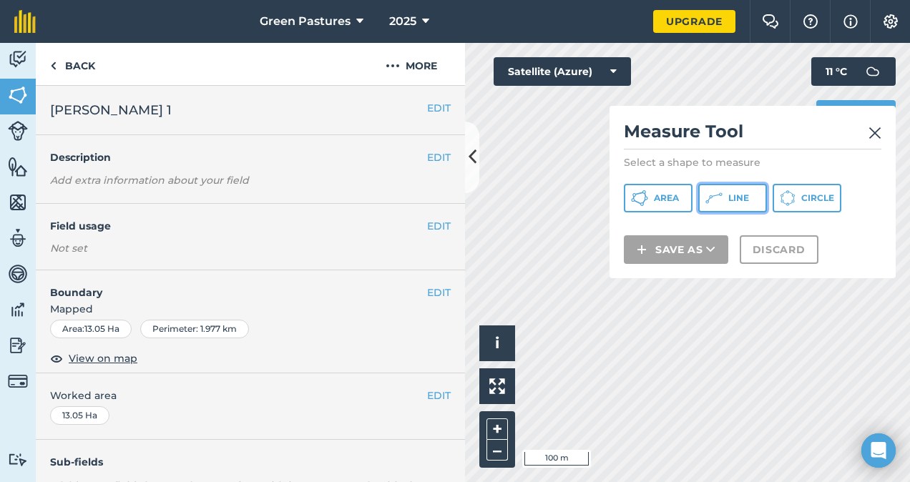
click at [734, 193] on span "Line" at bounding box center [739, 198] width 21 height 11
drag, startPoint x: 762, startPoint y: 133, endPoint x: 747, endPoint y: 120, distance: 19.3
click at [747, 120] on h2 "Measure Tool" at bounding box center [753, 134] width 258 height 29
click at [873, 137] on img at bounding box center [875, 133] width 13 height 17
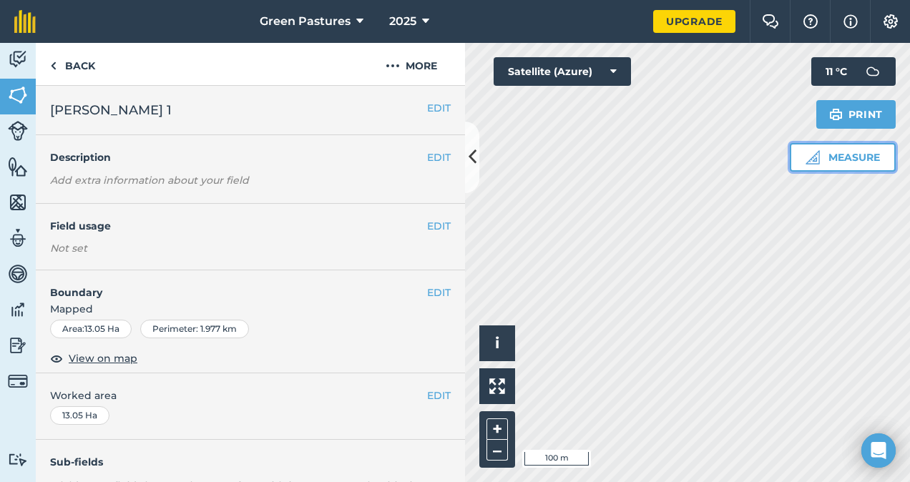
click at [812, 162] on img at bounding box center [813, 157] width 14 height 14
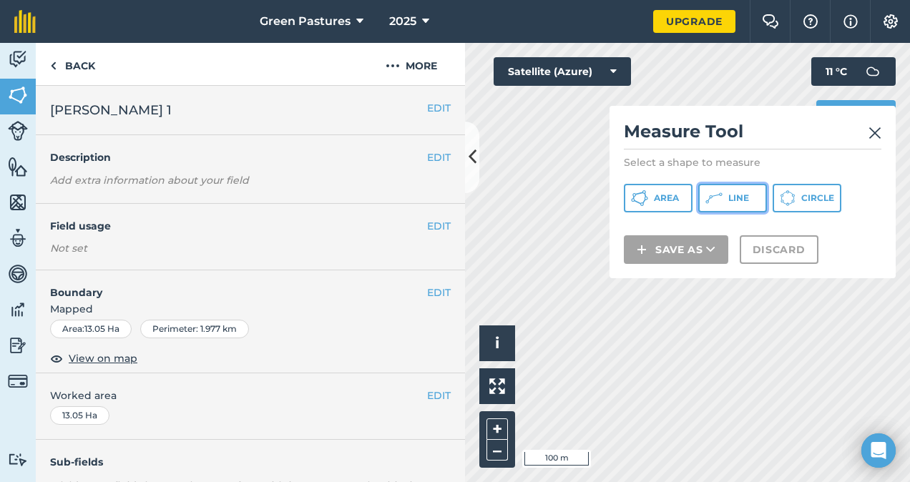
click at [741, 193] on span "Line" at bounding box center [739, 198] width 21 height 11
click at [648, 205] on button "Area" at bounding box center [658, 198] width 69 height 29
click at [879, 131] on img at bounding box center [875, 133] width 13 height 17
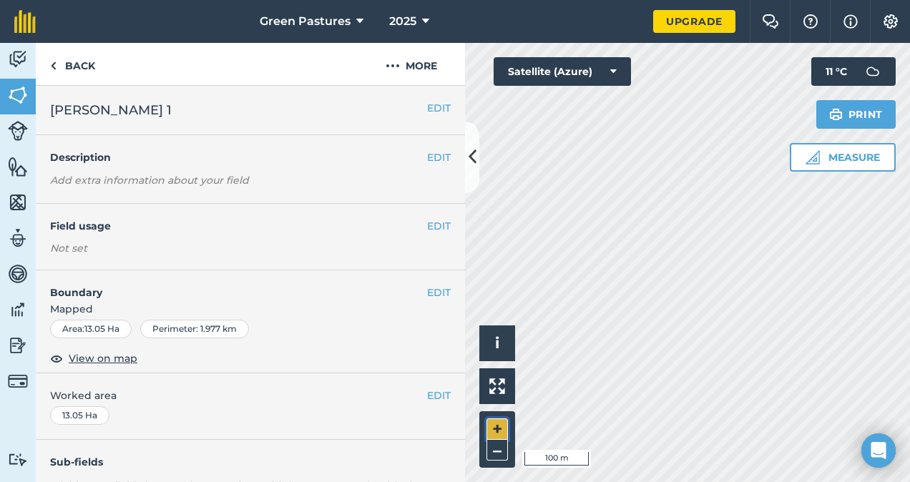
click at [498, 428] on button "+" at bounding box center [497, 429] width 21 height 21
click at [502, 452] on button "–" at bounding box center [497, 450] width 21 height 21
click at [856, 162] on button "Measure" at bounding box center [843, 157] width 106 height 29
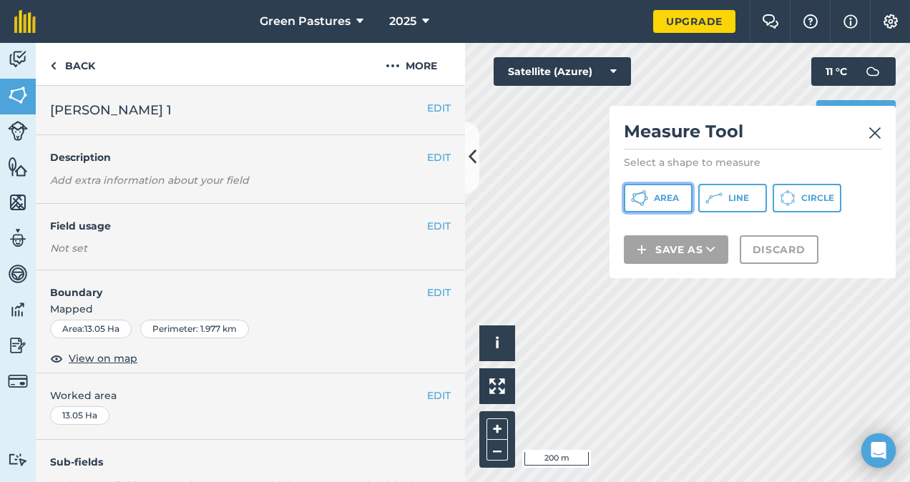
click at [662, 198] on span "Area" at bounding box center [666, 198] width 25 height 11
click at [696, 162] on p "Select a shape to measure" at bounding box center [753, 162] width 258 height 14
click at [878, 137] on img at bounding box center [875, 133] width 13 height 17
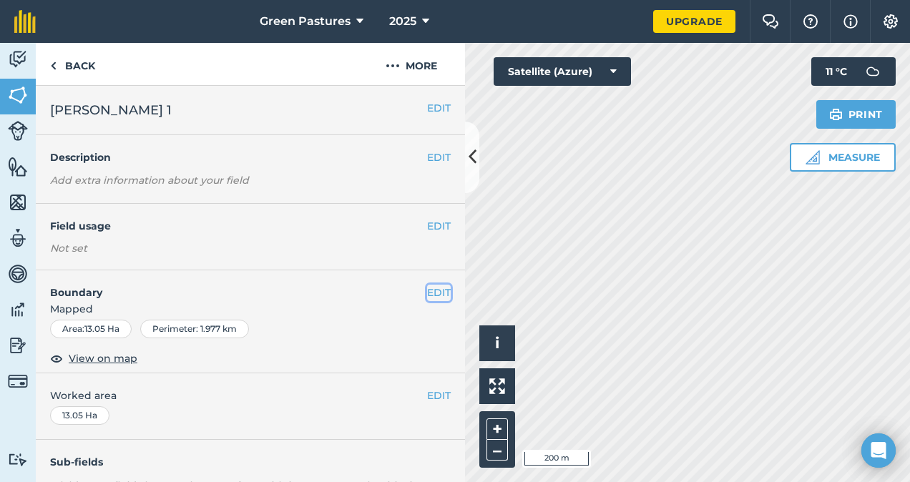
click at [432, 298] on button "EDIT" at bounding box center [439, 293] width 24 height 16
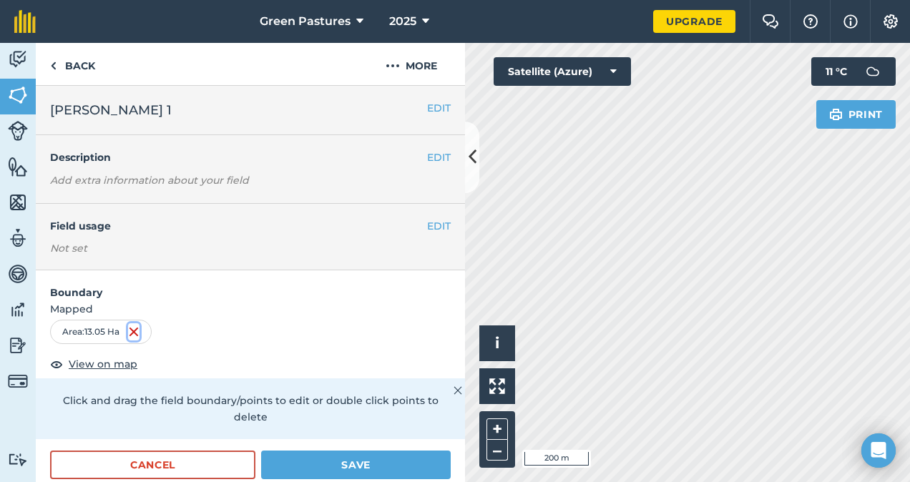
click at [136, 329] on img at bounding box center [133, 332] width 11 height 17
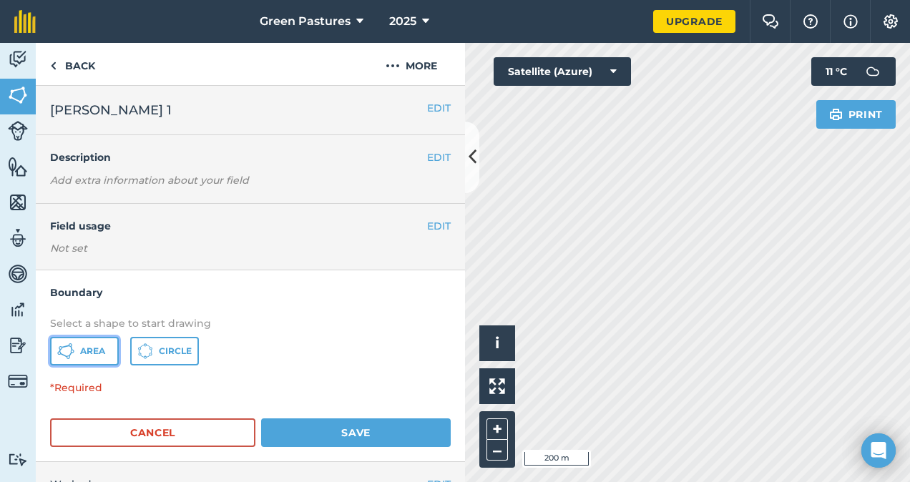
click at [99, 354] on span "Area" at bounding box center [92, 351] width 25 height 11
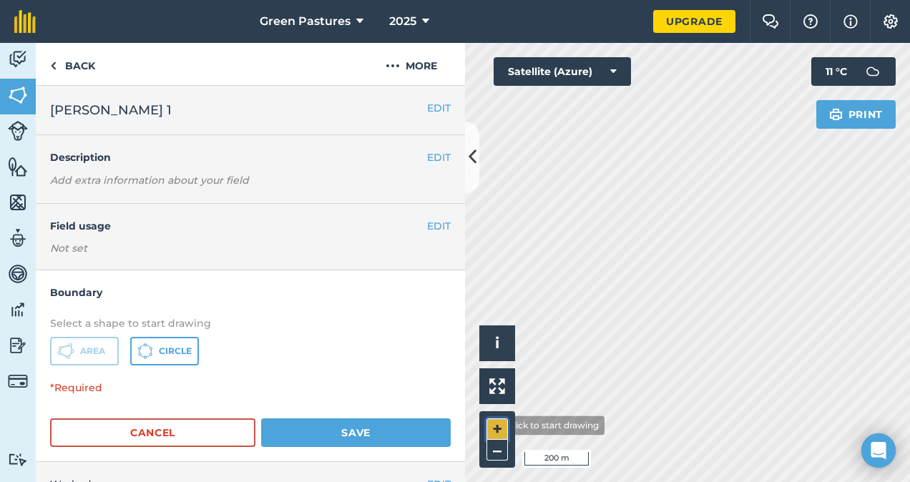
click at [491, 425] on button "+" at bounding box center [497, 429] width 21 height 21
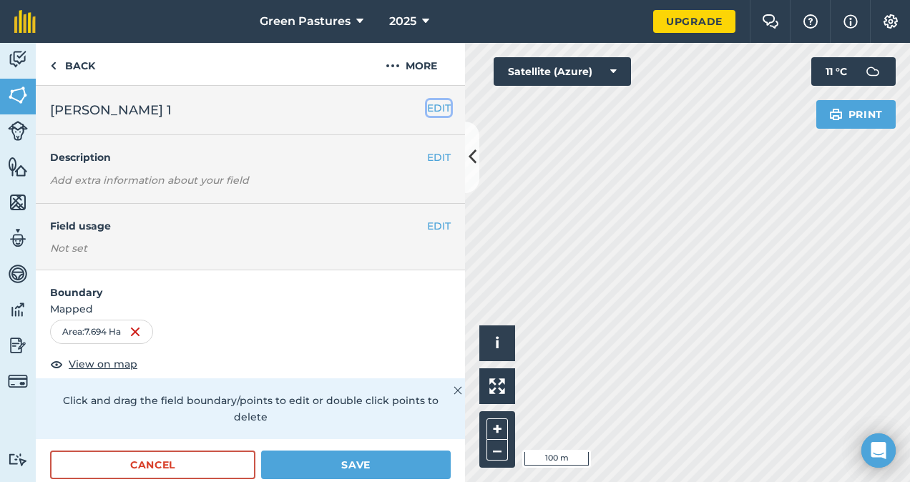
click at [427, 108] on button "EDIT" at bounding box center [439, 108] width 24 height 16
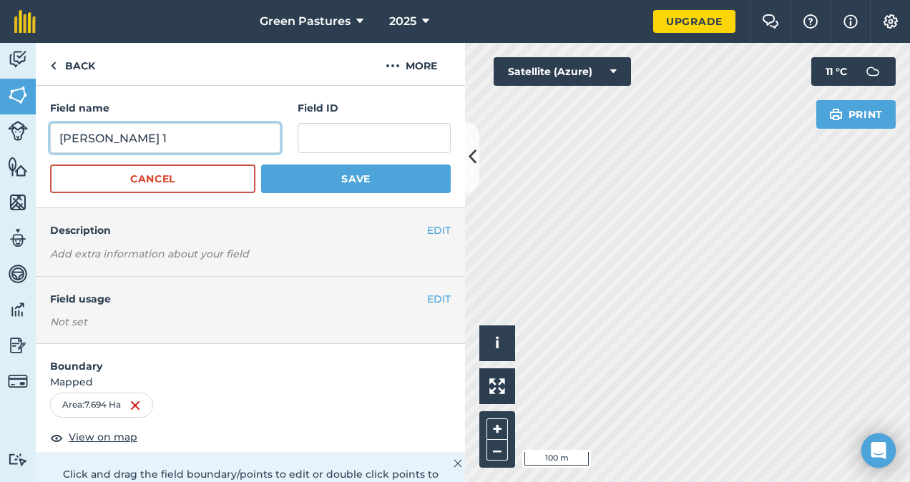
click at [180, 139] on input "[PERSON_NAME] 1" at bounding box center [165, 138] width 230 height 30
type input "A"
type input "Lease (21)"
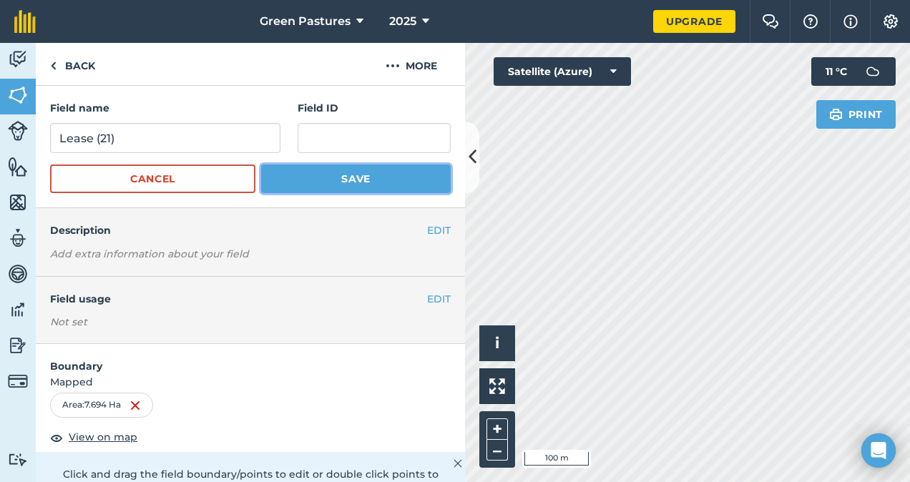
click at [288, 178] on button "Save" at bounding box center [356, 179] width 190 height 29
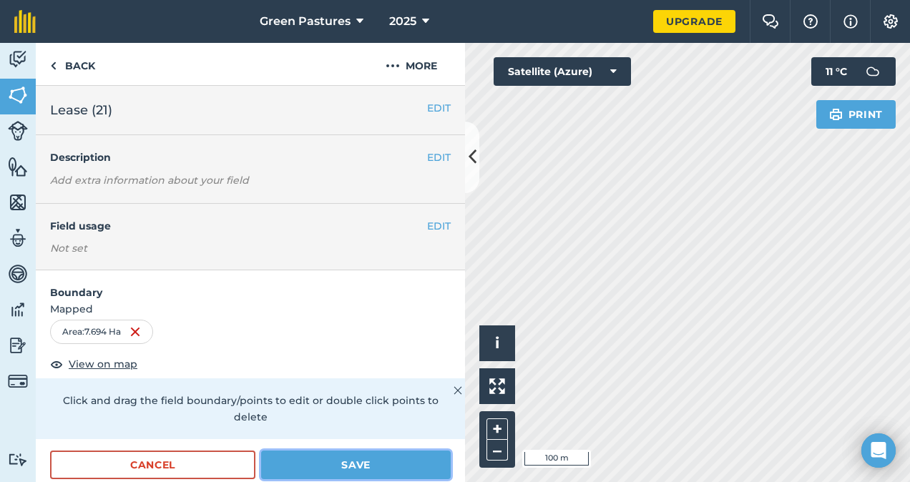
click at [360, 463] on button "Save" at bounding box center [356, 465] width 190 height 29
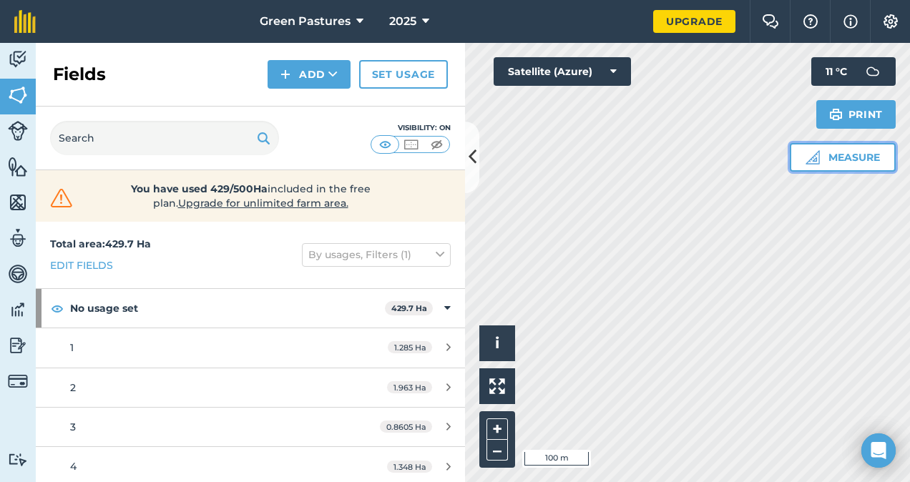
click at [839, 159] on button "Measure" at bounding box center [843, 157] width 106 height 29
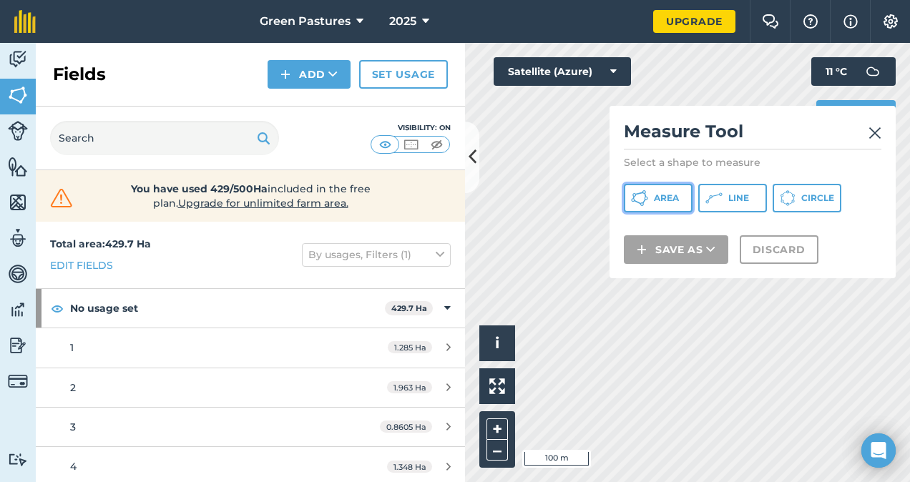
click at [671, 198] on span "Area" at bounding box center [666, 198] width 25 height 11
click at [875, 136] on img at bounding box center [875, 133] width 13 height 17
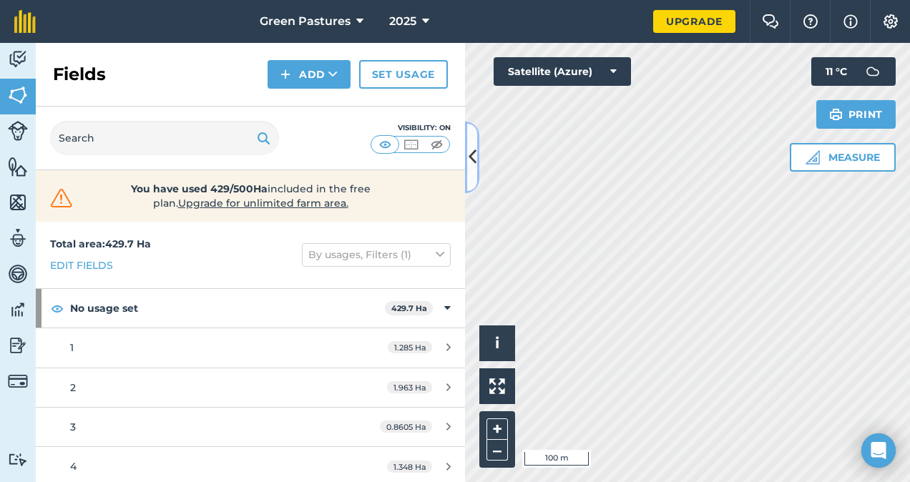
click at [475, 141] on button at bounding box center [472, 158] width 14 height 72
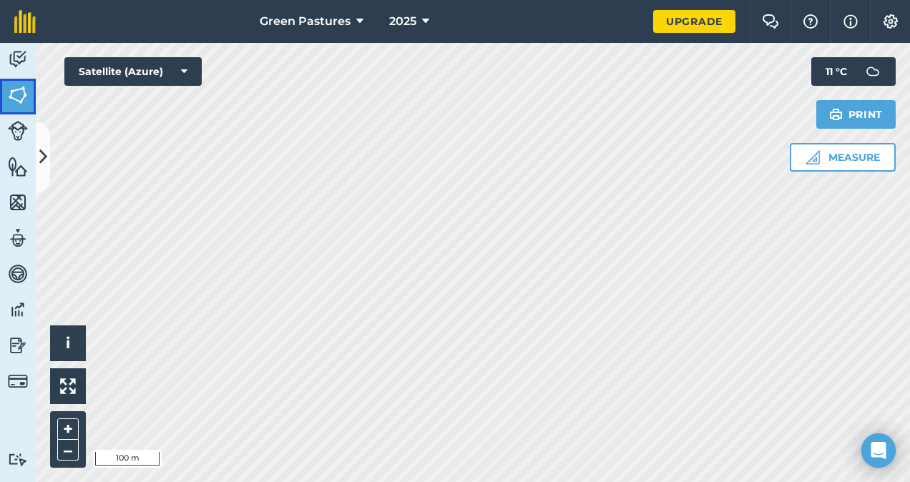
click at [18, 94] on img at bounding box center [18, 94] width 20 height 21
click at [859, 157] on button "Measure" at bounding box center [843, 157] width 106 height 29
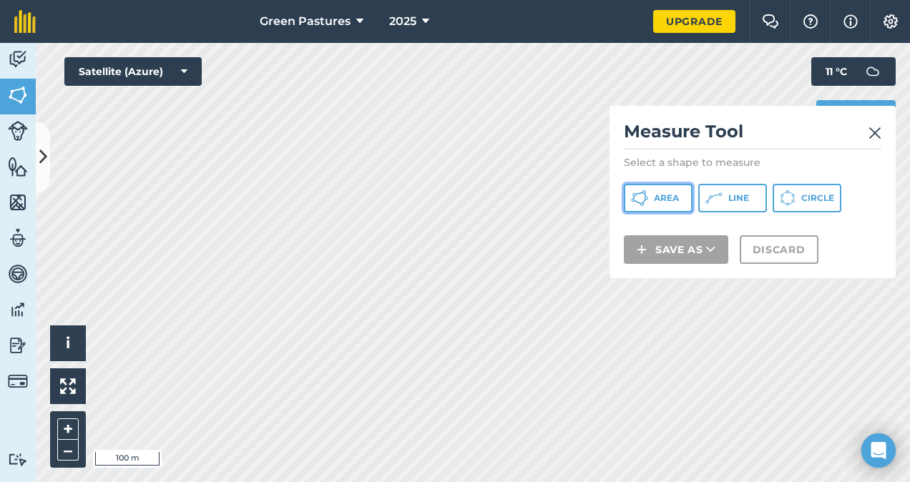
click at [660, 203] on span "Area" at bounding box center [666, 198] width 25 height 11
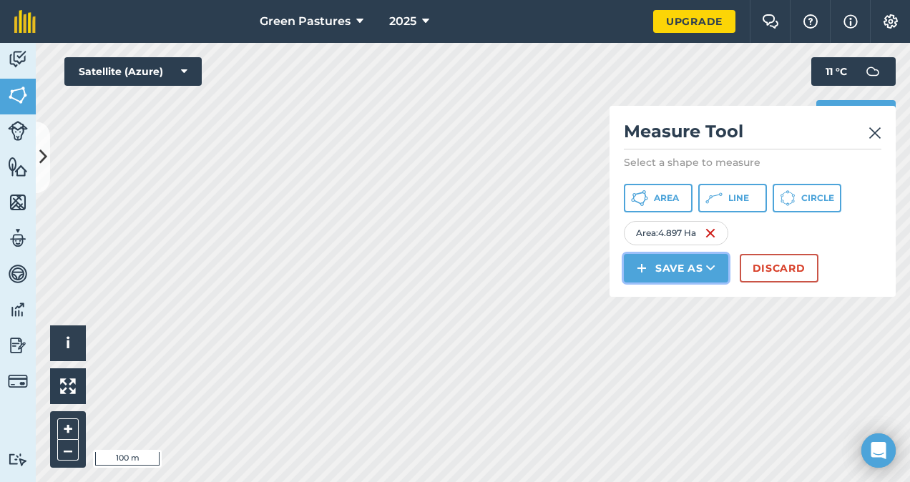
click at [691, 271] on button "Save as" at bounding box center [676, 268] width 105 height 29
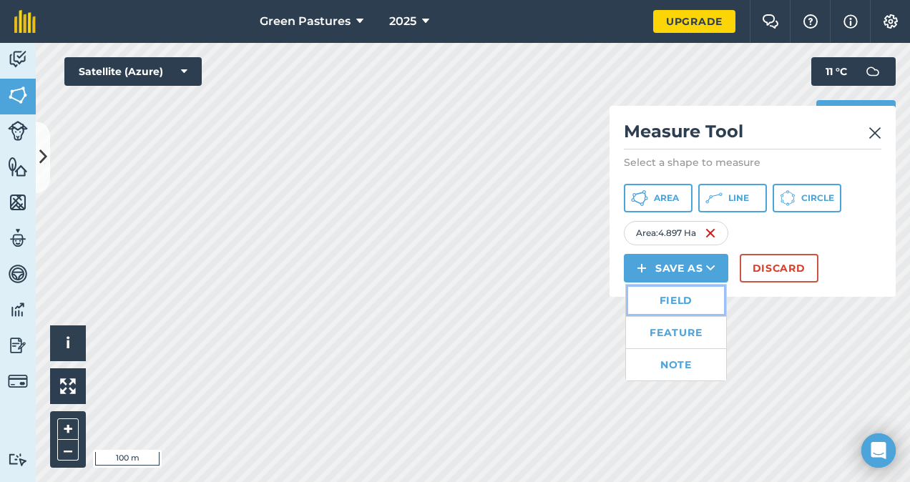
click at [674, 298] on link "Field" at bounding box center [676, 300] width 100 height 31
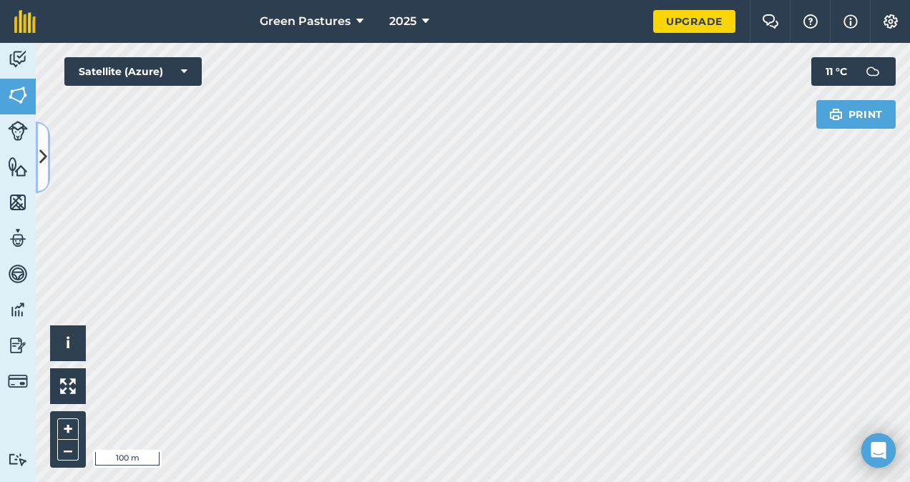
click at [42, 152] on icon at bounding box center [43, 157] width 8 height 25
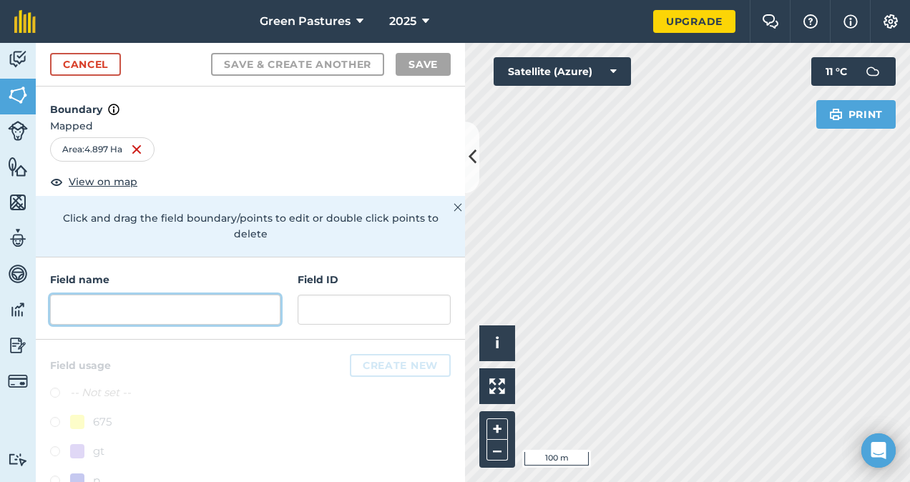
click at [183, 308] on input "text" at bounding box center [165, 310] width 230 height 30
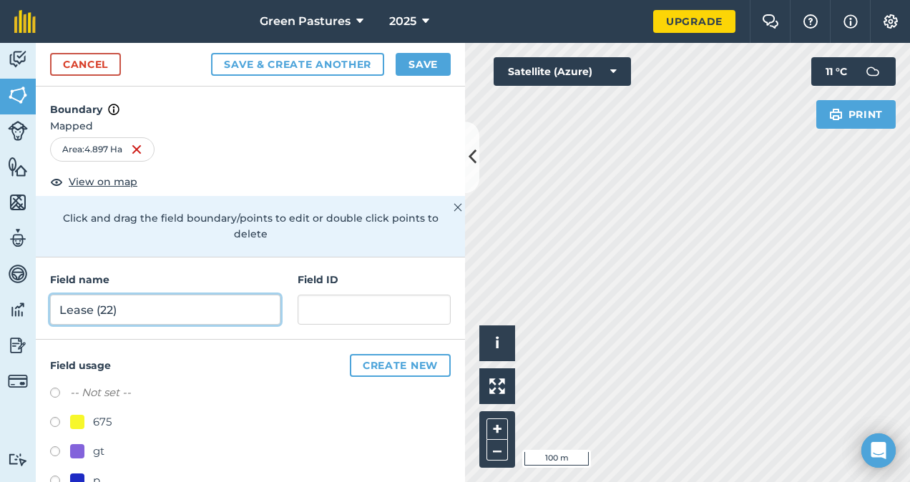
type input "Lease (22)"
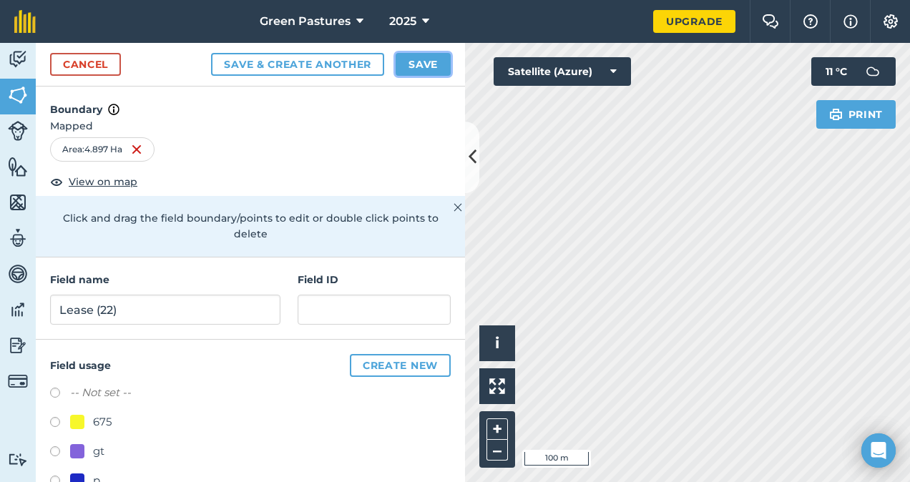
click at [426, 69] on button "Save" at bounding box center [423, 64] width 55 height 23
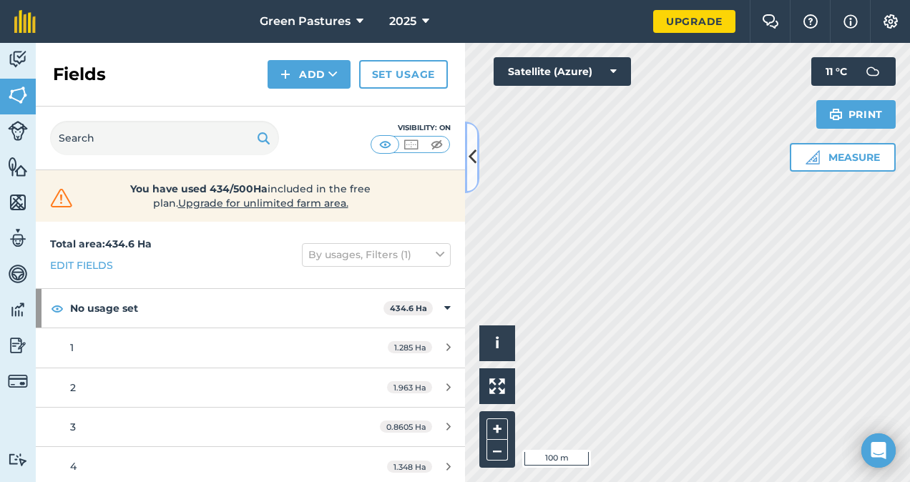
click at [476, 152] on icon at bounding box center [473, 157] width 8 height 25
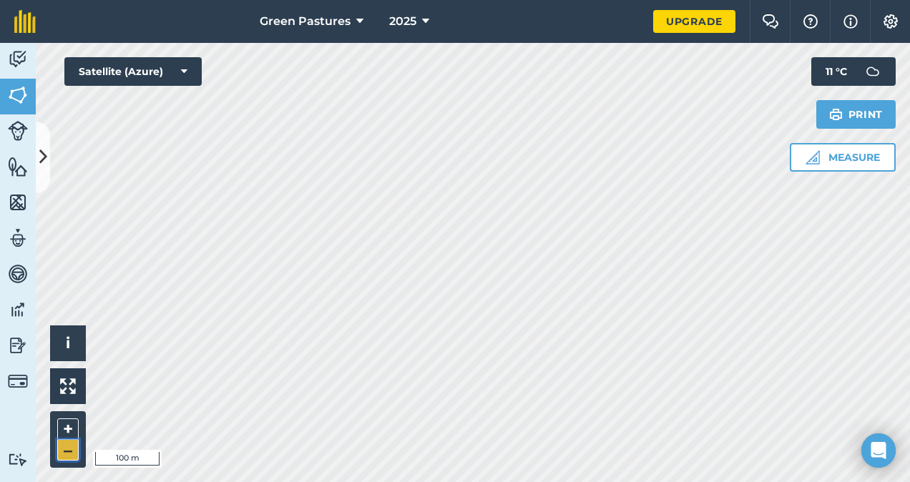
click at [66, 452] on button "–" at bounding box center [67, 450] width 21 height 21
click at [66, 453] on button "–" at bounding box center [67, 450] width 21 height 21
click at [68, 422] on button "+" at bounding box center [67, 429] width 21 height 21
click at [855, 112] on button "Print" at bounding box center [857, 114] width 80 height 29
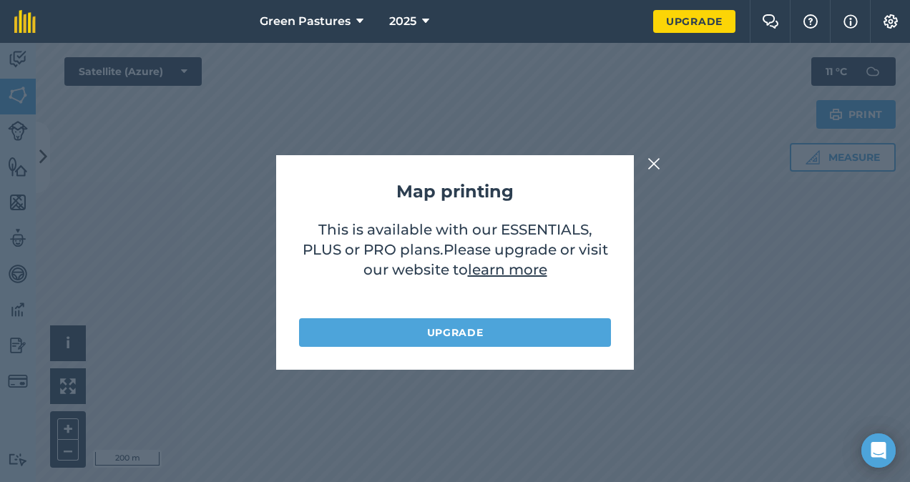
click at [659, 166] on img at bounding box center [654, 163] width 13 height 17
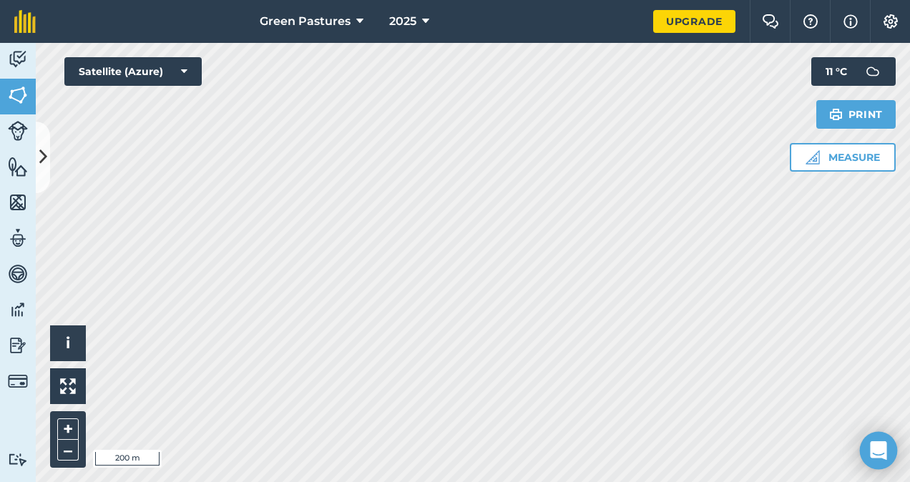
click at [882, 458] on icon "Open Intercom Messenger" at bounding box center [879, 451] width 19 height 19
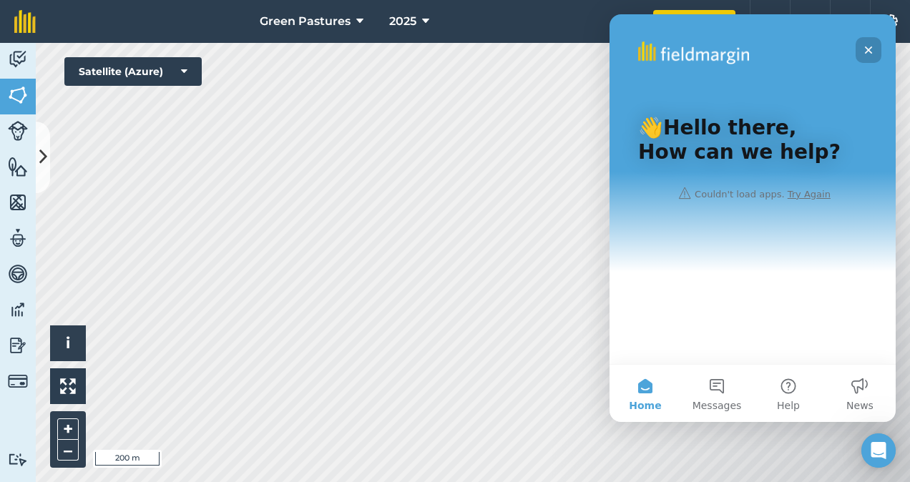
click at [869, 44] on icon "Close" at bounding box center [868, 49] width 11 height 11
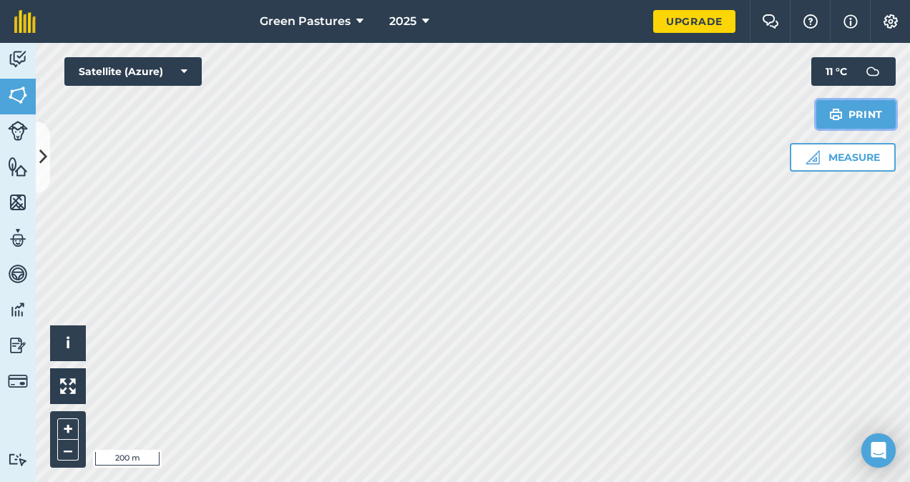
click at [860, 119] on button "Print" at bounding box center [857, 114] width 80 height 29
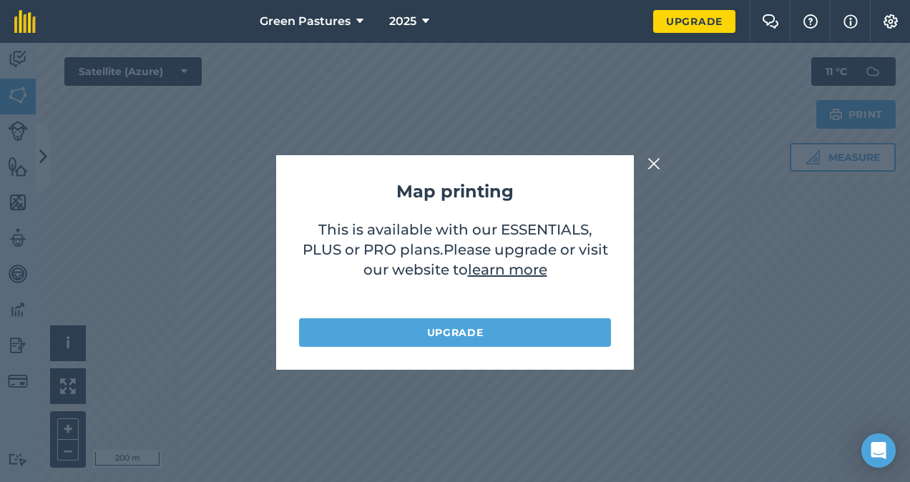
click at [656, 165] on img at bounding box center [654, 163] width 13 height 17
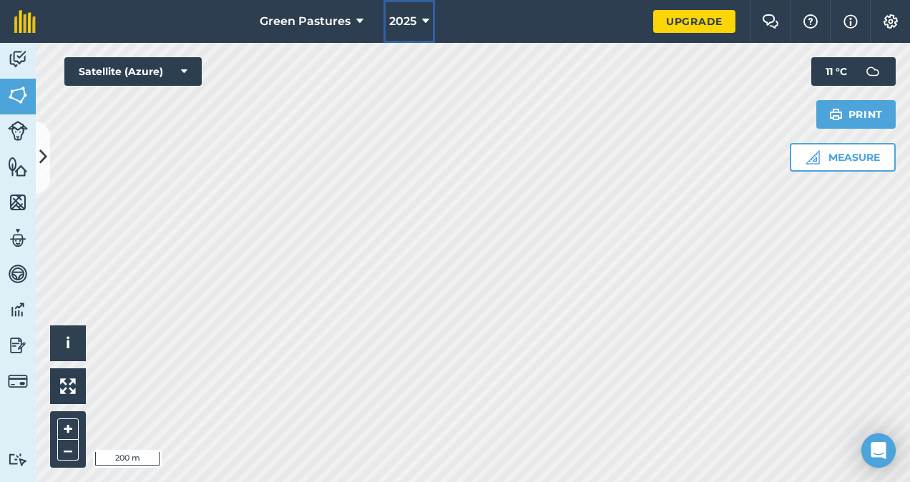
click at [432, 20] on button "2025" at bounding box center [410, 21] width 52 height 43
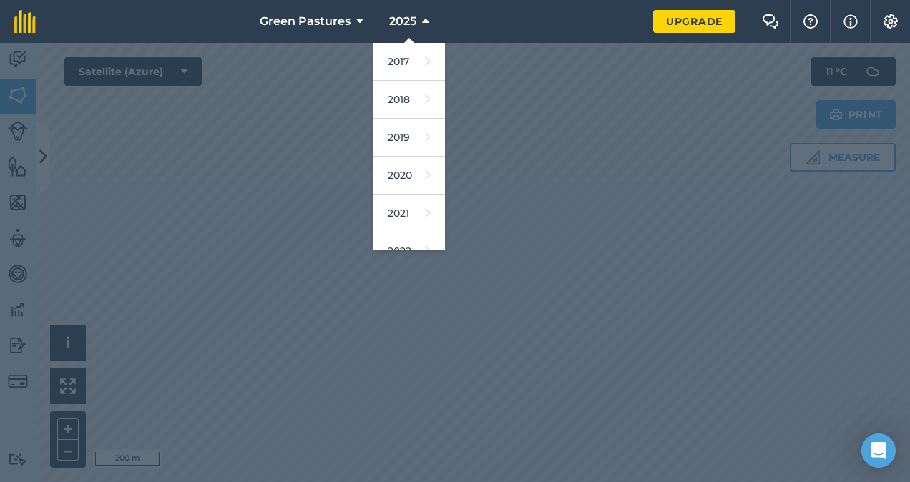
click at [490, 90] on div at bounding box center [455, 262] width 910 height 439
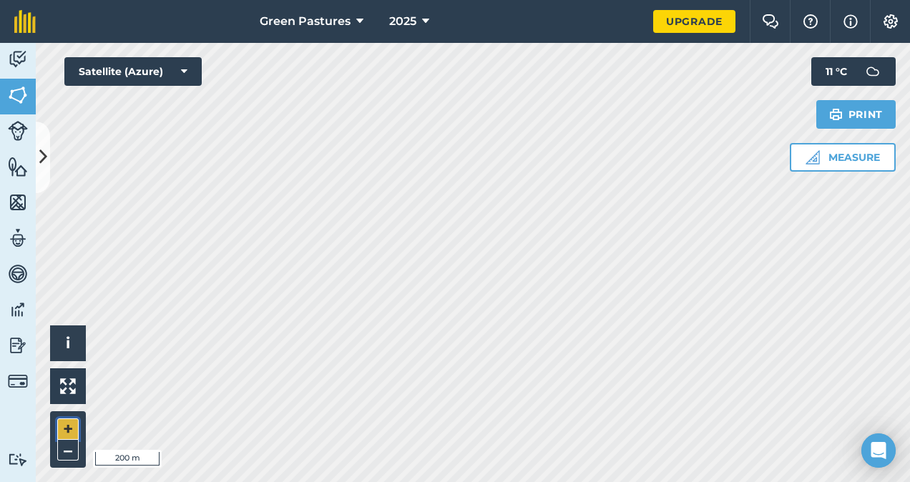
click at [69, 426] on button "+" at bounding box center [67, 429] width 21 height 21
click at [61, 451] on button "–" at bounding box center [67, 450] width 21 height 21
click at [67, 427] on button "+" at bounding box center [67, 429] width 21 height 21
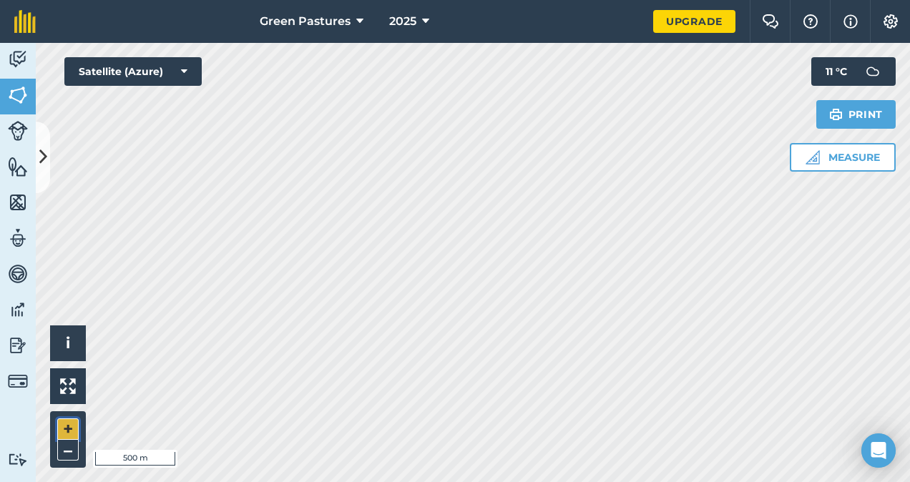
click at [67, 427] on button "+" at bounding box center [67, 429] width 21 height 21
click at [41, 170] on button at bounding box center [43, 158] width 14 height 72
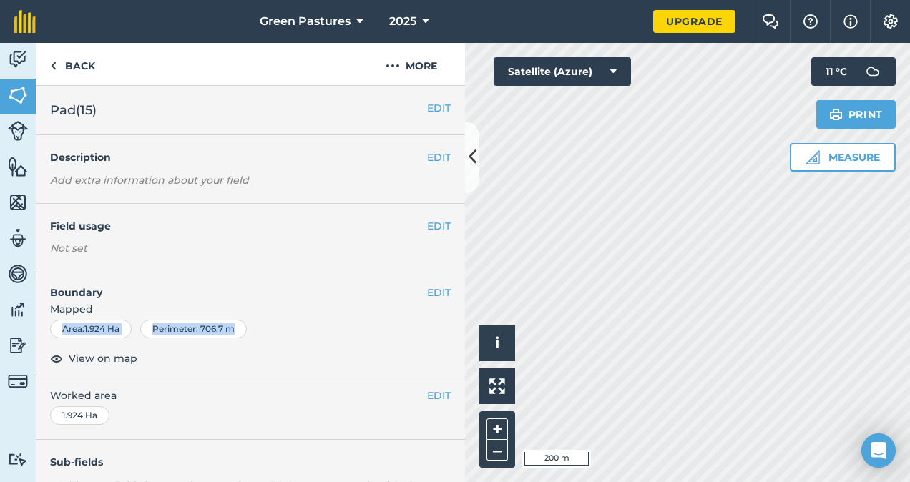
drag, startPoint x: 299, startPoint y: 319, endPoint x: 278, endPoint y: 303, distance: 26.1
click at [278, 303] on div "EDIT Boundary Mapped Area : 1.924 Ha Perimeter : 706.7 m View on map" at bounding box center [250, 322] width 429 height 103
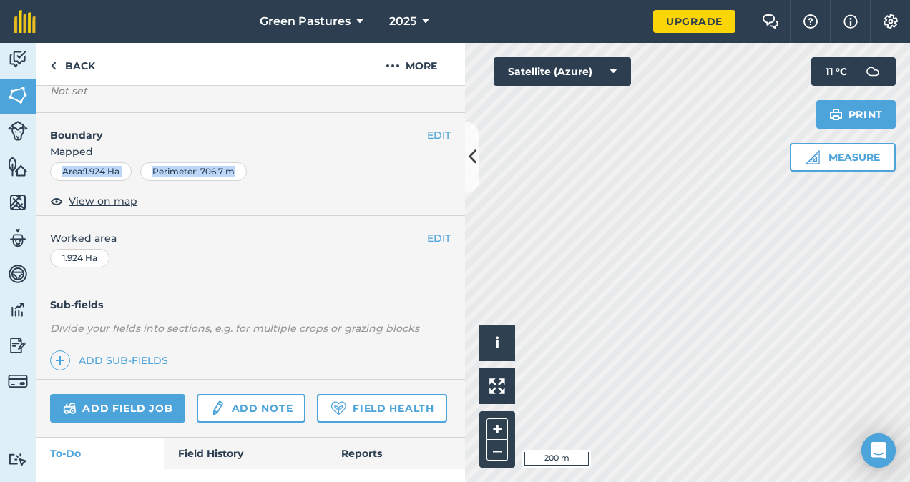
scroll to position [156, 0]
click at [137, 404] on link "Add field job" at bounding box center [117, 410] width 135 height 29
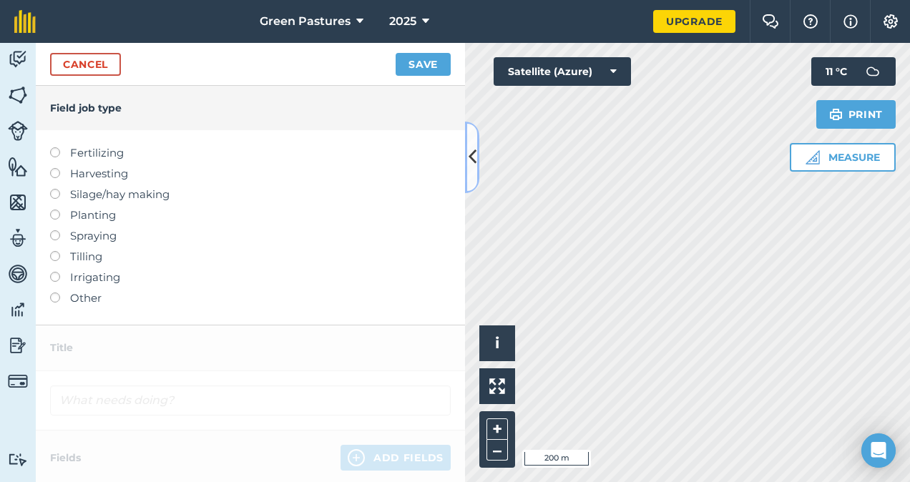
click at [473, 159] on icon at bounding box center [473, 157] width 8 height 25
